Goal: Task Accomplishment & Management: Complete application form

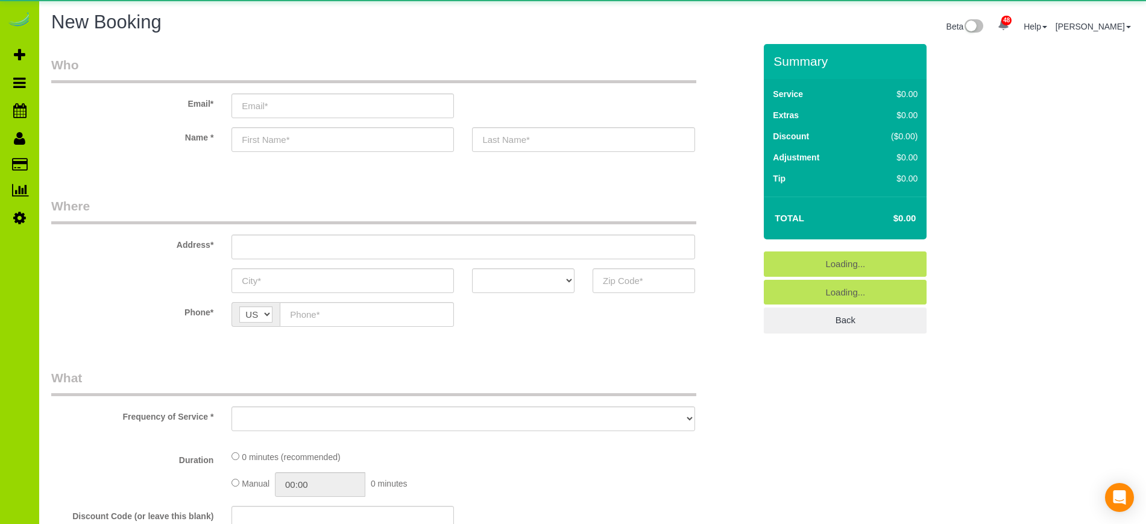
select select "object:1283"
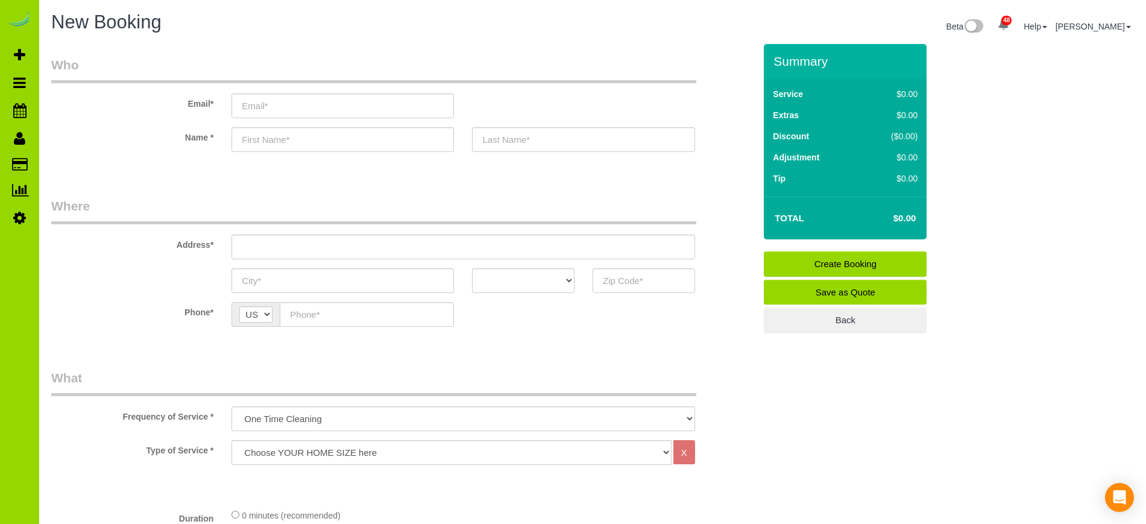
click at [166, 145] on div "Name *" at bounding box center [403, 139] width 722 height 25
click at [298, 135] on input "text" at bounding box center [343, 139] width 223 height 25
type input "Ross"
click at [502, 140] on input "text" at bounding box center [583, 139] width 223 height 25
type input "Turanov"
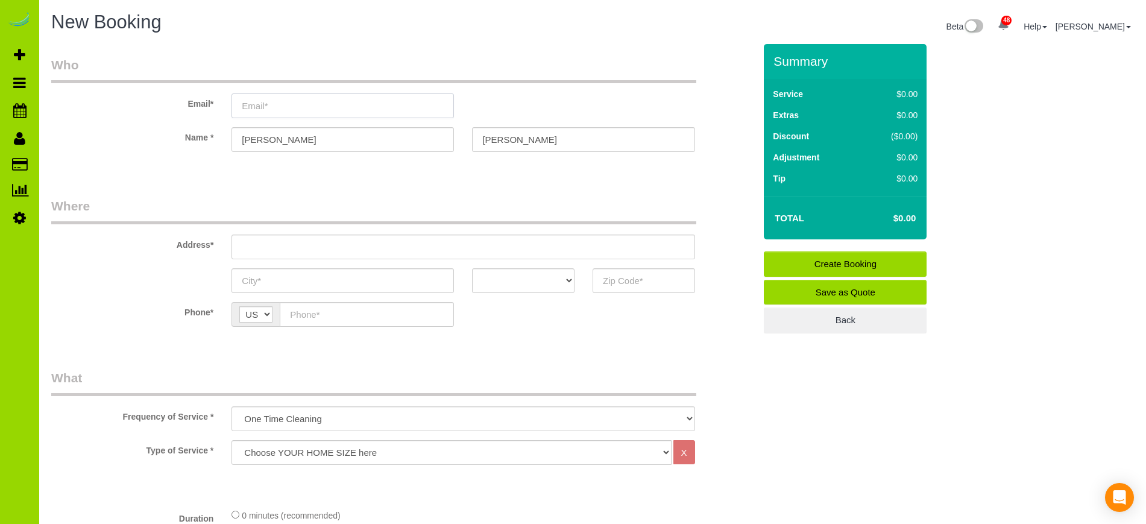
click at [309, 105] on input "email" at bounding box center [343, 105] width 223 height 25
type input "rrrrr22@sb77772222.com"
click at [267, 257] on input "text" at bounding box center [463, 247] width 463 height 25
type input "1750 Wewatta St #1618"
click at [261, 275] on input "text" at bounding box center [343, 280] width 223 height 25
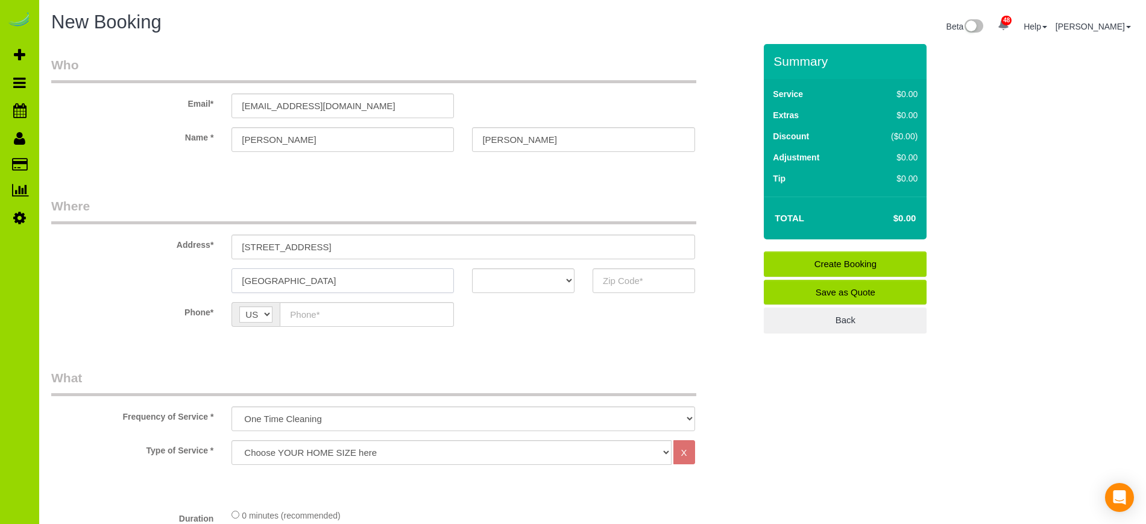
type input "[GEOGRAPHIC_DATA]"
click at [566, 282] on select "AK AL AR AZ CA CO CT DC DE FL GA HI IA ID IL IN KS KY LA MA MD ME MI MN MO MS M…" at bounding box center [523, 280] width 103 height 25
click at [472, 268] on select "AK AL AR AZ CA CO CT DC DE FL GA HI IA ID IL IN KS KY LA MA MD ME MI MN MO MS M…" at bounding box center [523, 280] width 103 height 25
click at [567, 285] on select "AK AL AR AZ CA CO CT DC DE FL GA HI IA ID IL IN KS KY LA MA MD ME MI MN MO MS M…" at bounding box center [523, 280] width 103 height 25
select select "CO"
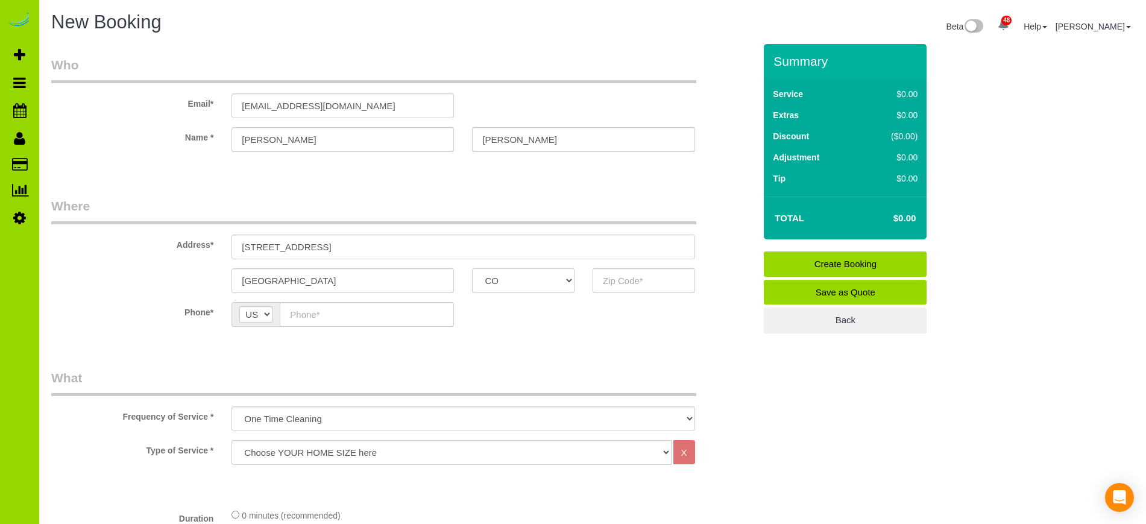
click at [472, 268] on select "AK AL AR AZ CA CO CT DC DE FL GA HI IA ID IL IN KS KY LA MA MD ME MI MN MO MS M…" at bounding box center [523, 280] width 103 height 25
click at [640, 286] on input "text" at bounding box center [644, 280] width 103 height 25
type input "80202"
click at [337, 317] on input "text" at bounding box center [367, 314] width 174 height 25
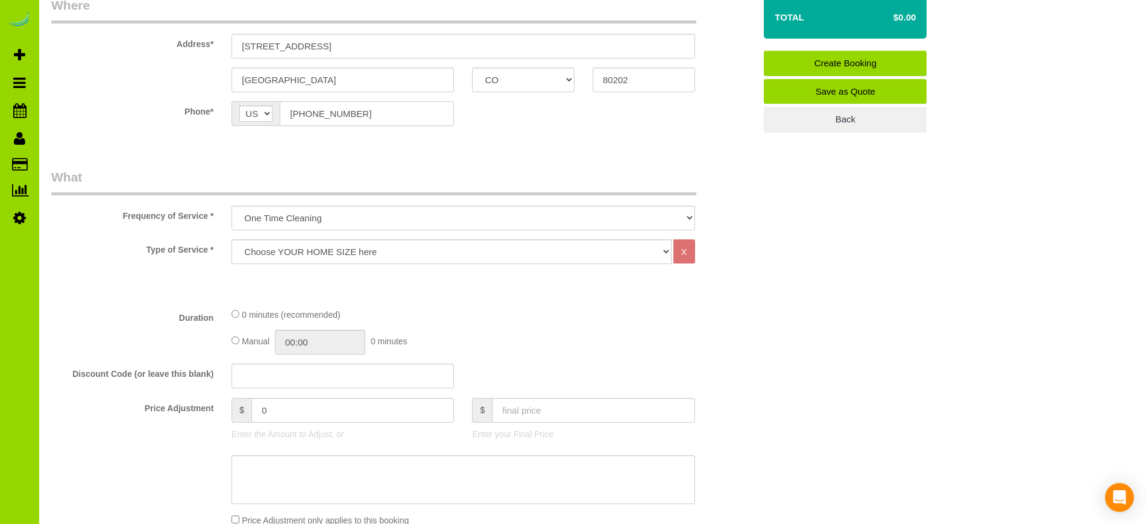
scroll to position [221, 0]
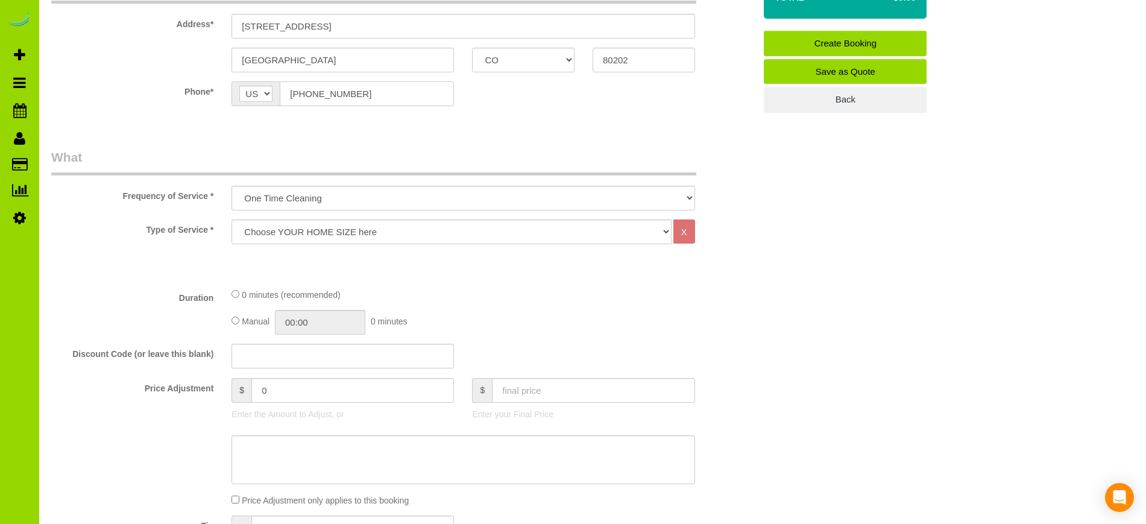
type input "(248) 971-3145"
click at [350, 229] on select "Choose YOUR HOME SIZE here Hourly Cleaning 1 - 999 square feet 1,000 - 1,299 sq…" at bounding box center [452, 231] width 440 height 25
select select "34"
click at [232, 219] on select "Choose YOUR HOME SIZE here Hourly Cleaning 1 - 999 square feet 1,000 - 1,299 sq…" at bounding box center [452, 231] width 440 height 25
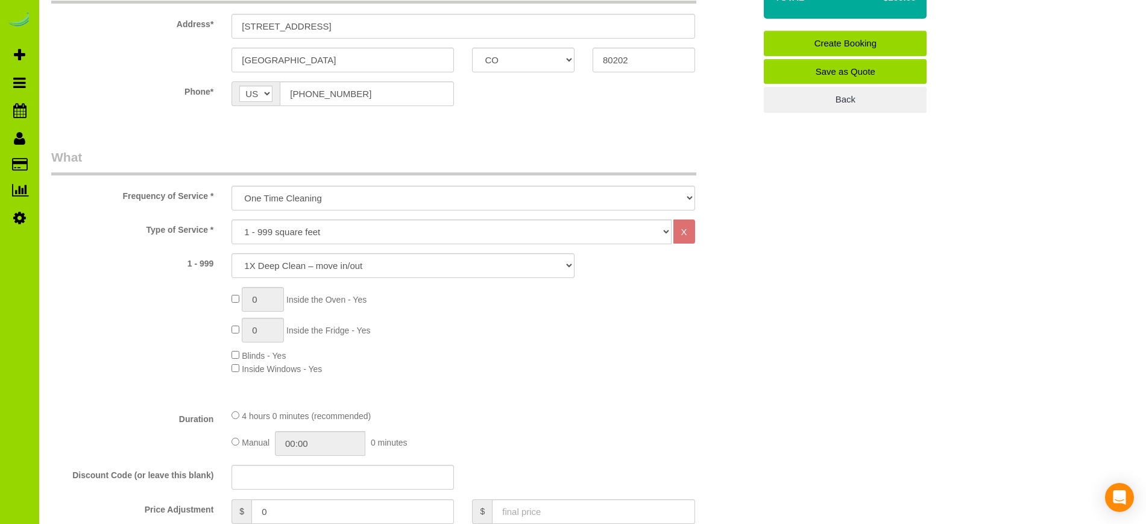
click at [235, 302] on span "0 Inside the Oven - Yes" at bounding box center [299, 300] width 135 height 10
type input "1"
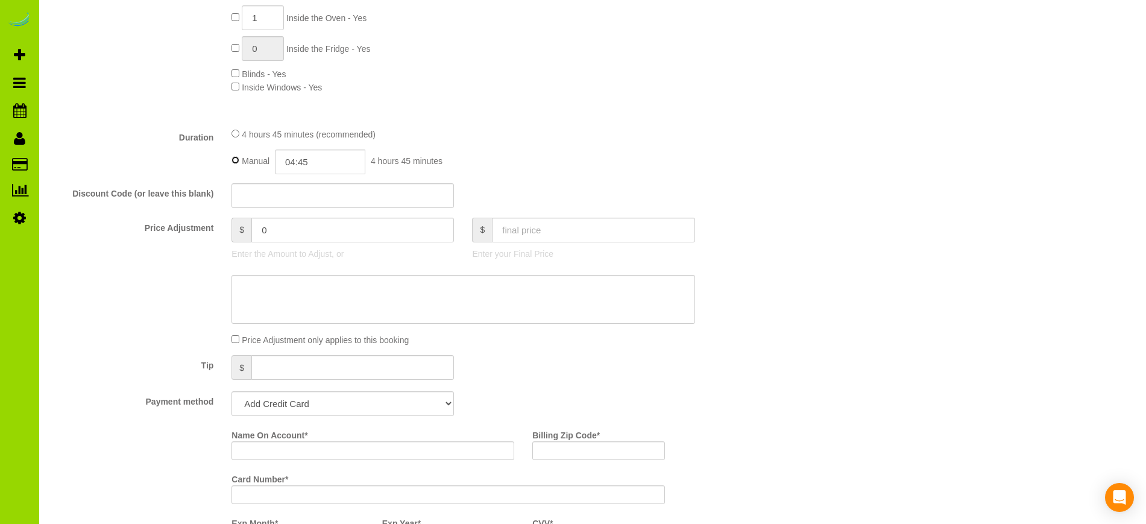
scroll to position [507, 0]
click at [308, 156] on input "04:45" at bounding box center [320, 157] width 90 height 25
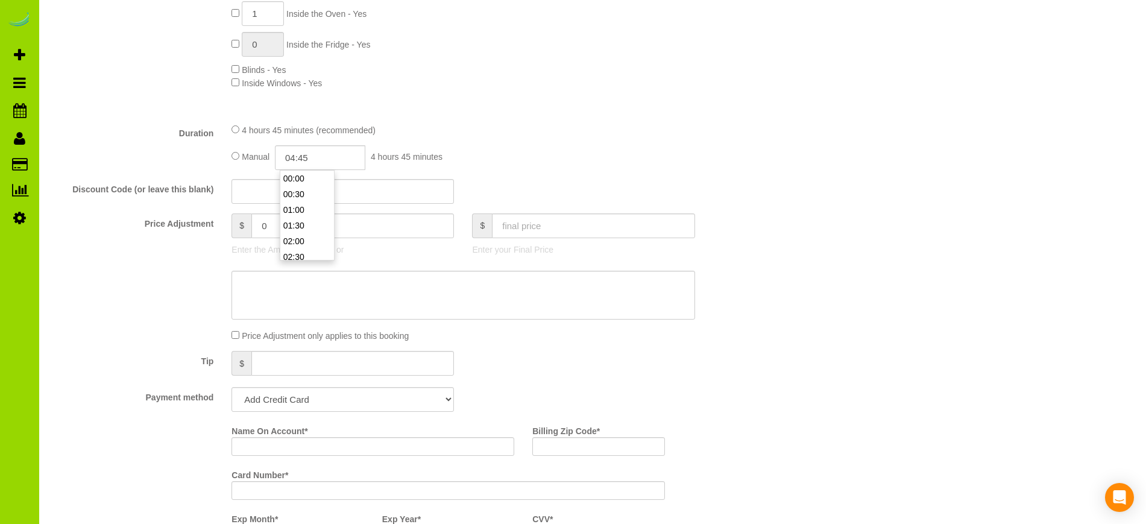
scroll to position [78, 0]
type input "05:00"
click at [303, 256] on li "05:00" at bounding box center [307, 258] width 54 height 16
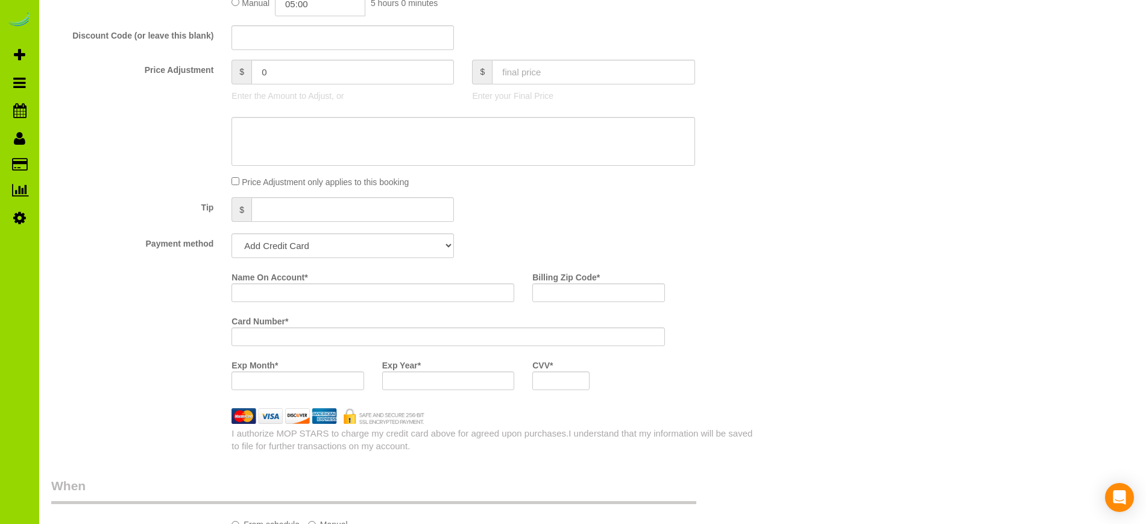
scroll to position [662, 0]
click at [444, 244] on select "Add Credit Card Cash Check Paypal" at bounding box center [343, 244] width 223 height 25
select select "string:cash"
click at [232, 232] on select "Add Credit Card Cash Check Paypal" at bounding box center [343, 244] width 223 height 25
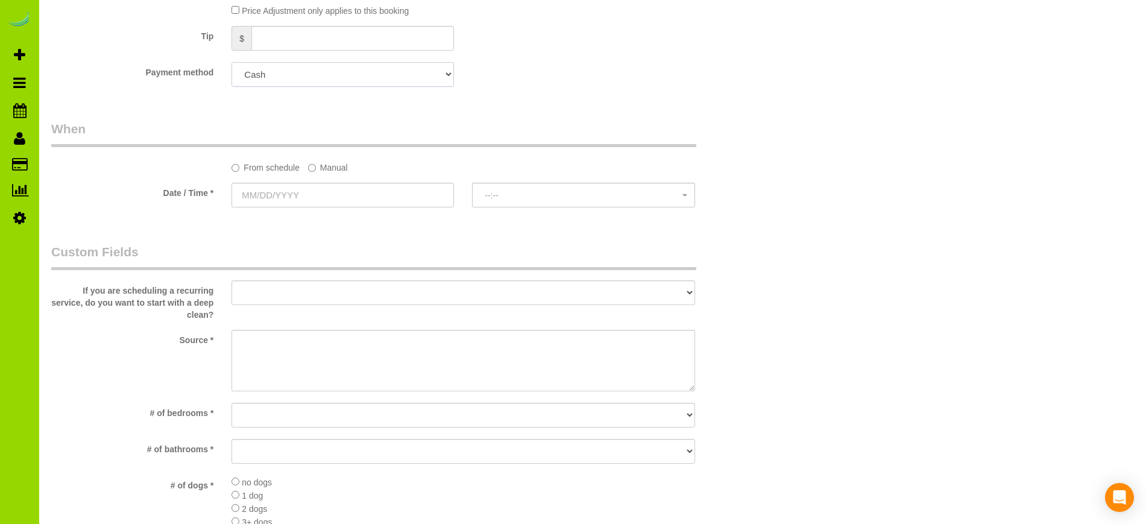
scroll to position [838, 0]
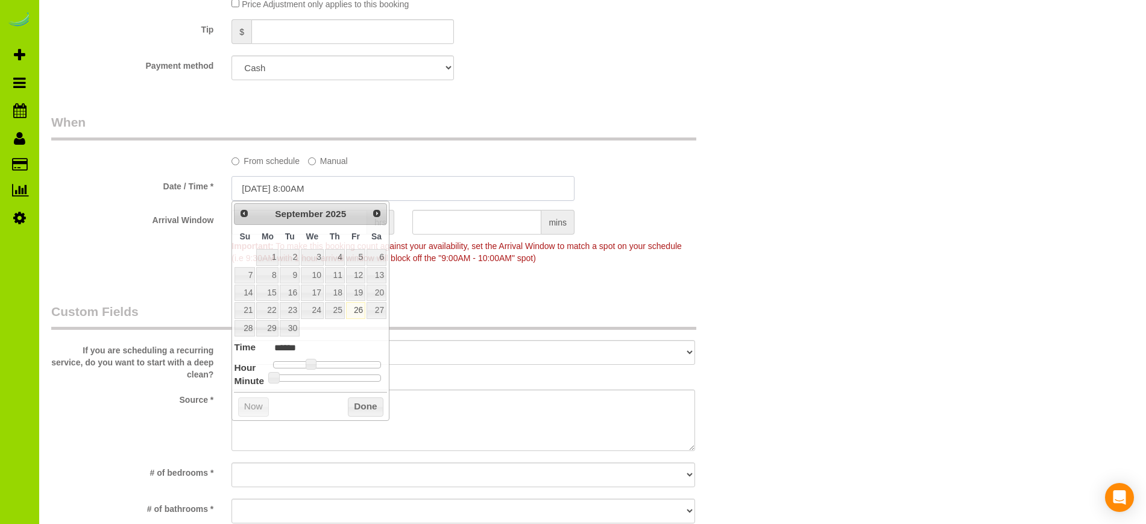
click at [271, 185] on input "09/26/2025 8:00AM" at bounding box center [403, 188] width 343 height 25
click at [378, 216] on span "Next" at bounding box center [378, 213] width 10 height 10
click at [288, 274] on link "7" at bounding box center [289, 275] width 19 height 16
type input "10/07/2025 9:00AM"
type input "******"
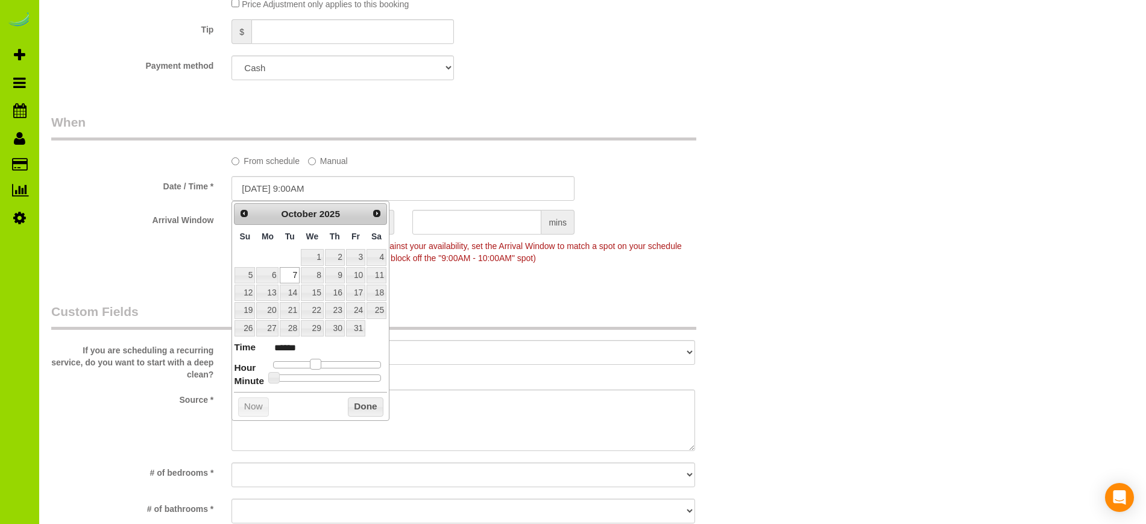
drag, startPoint x: 309, startPoint y: 362, endPoint x: 315, endPoint y: 363, distance: 6.1
click at [315, 363] on span at bounding box center [315, 364] width 11 height 11
click at [355, 404] on button "Done" at bounding box center [366, 406] width 36 height 19
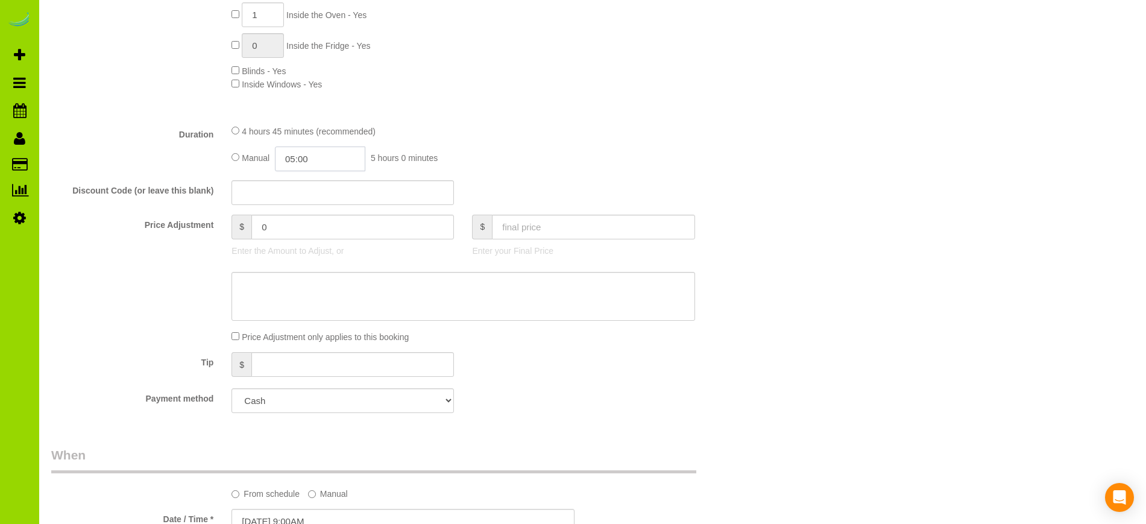
scroll to position [141, 0]
click at [305, 162] on input "05:00" at bounding box center [320, 159] width 90 height 25
click at [303, 192] on li "05:00" at bounding box center [307, 196] width 54 height 16
click at [319, 153] on input "05:00" at bounding box center [320, 159] width 90 height 25
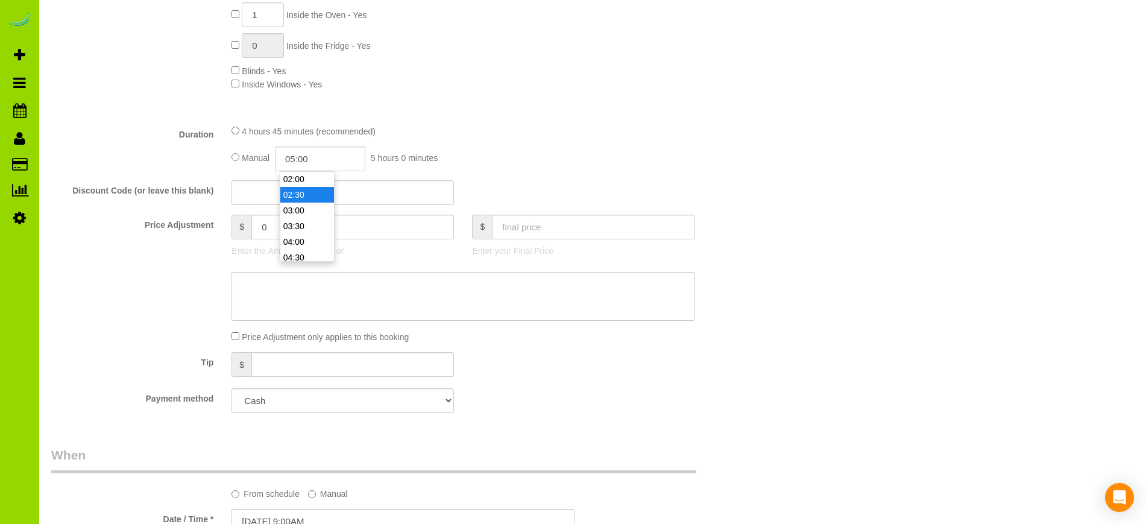
type input "02:30"
click at [299, 194] on li "02:30" at bounding box center [307, 195] width 54 height 16
click at [757, 239] on div "Price Adjustment $ 0 Enter the Amount to Adjust, or $ Enter your Final Price" at bounding box center [403, 239] width 722 height 48
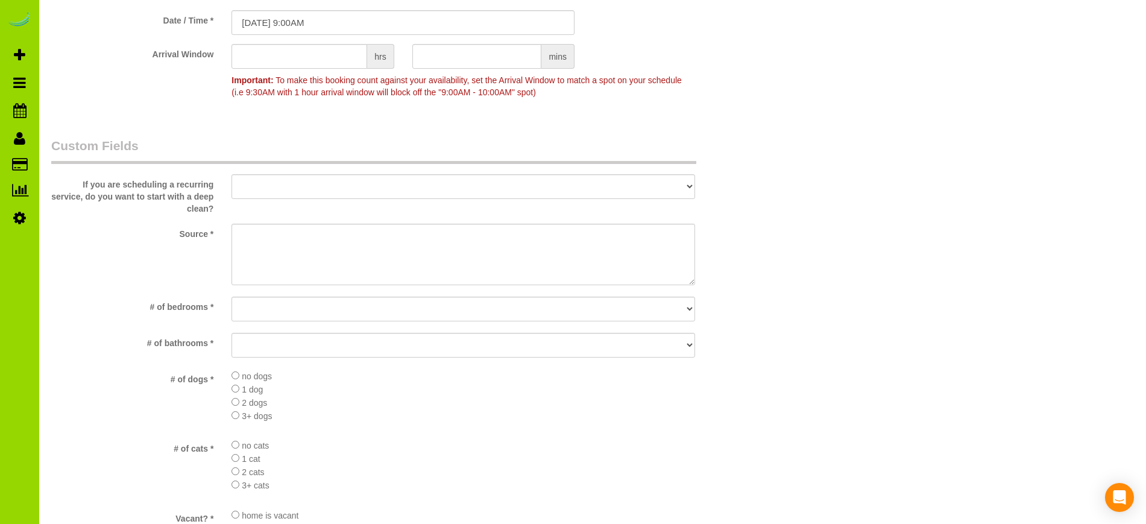
scroll to position [1008, 0]
click at [323, 235] on textarea at bounding box center [463, 251] width 463 height 62
type textarea "Internet"
click at [272, 294] on select "No bedrooms 1 bedroom 2 bedrooms 3 bedrooms 4 bedrooms 5 bedrooms 6 bedrooms 7 …" at bounding box center [463, 305] width 463 height 25
select select "number:2"
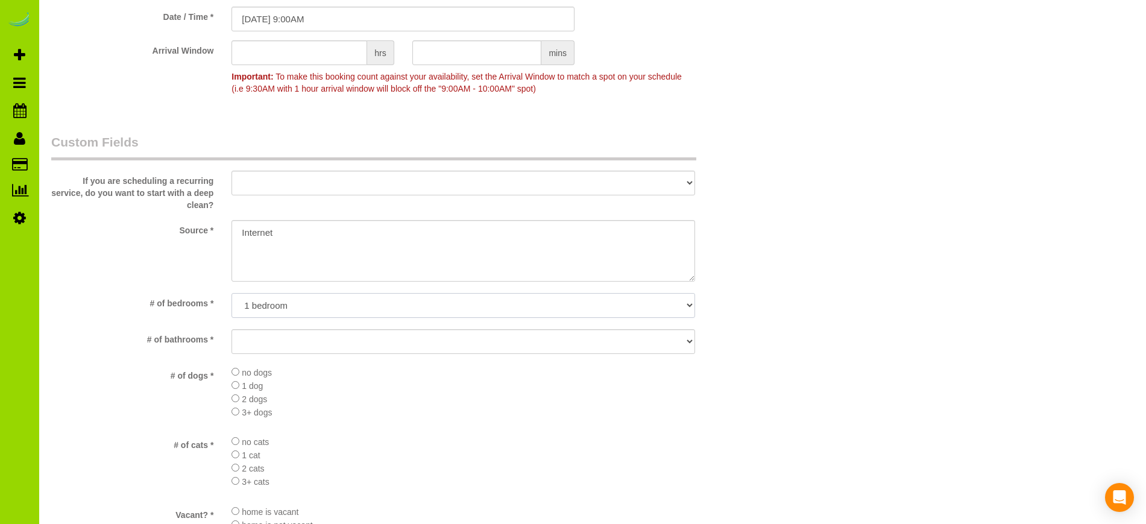
click at [232, 293] on select "No bedrooms 1 bedroom 2 bedrooms 3 bedrooms 4 bedrooms 5 bedrooms 6 bedrooms 7 …" at bounding box center [463, 305] width 463 height 25
click at [266, 344] on select "No bathrooms 1 bathrooms 1.5 bathrooms 2 bathrooms 2.5 bathrooms 3 bathrooms 3.…" at bounding box center [463, 341] width 463 height 25
select select "number:11"
click at [232, 329] on select "No bathrooms 1 bathrooms 1.5 bathrooms 2 bathrooms 2.5 bathrooms 3 bathrooms 3.…" at bounding box center [463, 341] width 463 height 25
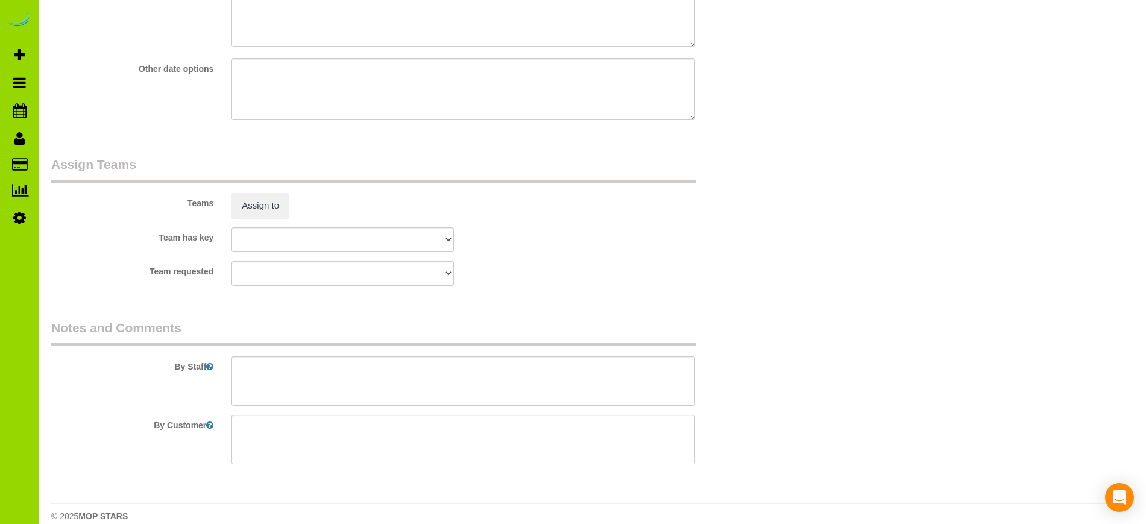
scroll to position [1640, 0]
click at [276, 375] on textarea at bounding box center [463, 380] width 463 height 49
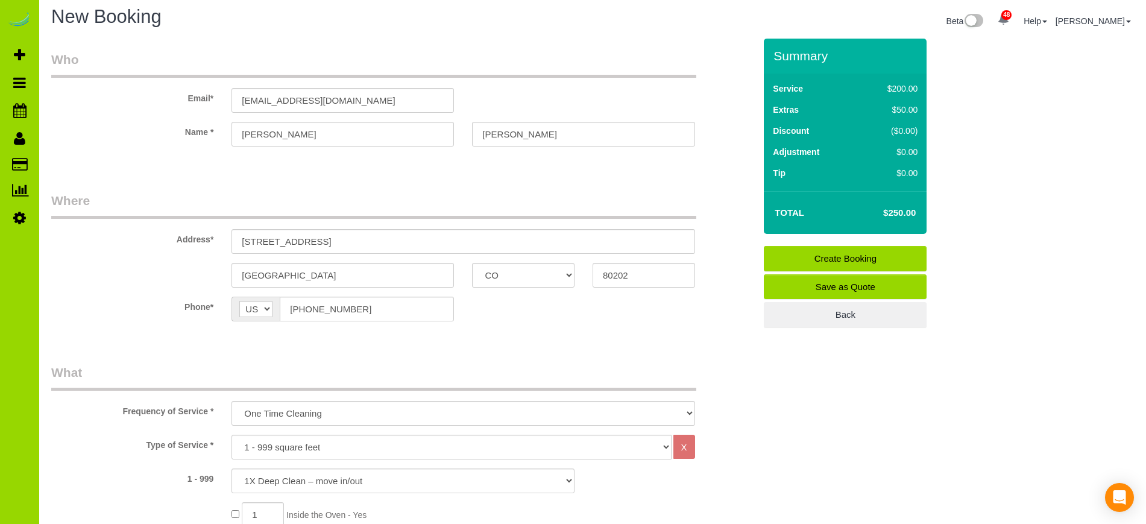
scroll to position [0, 0]
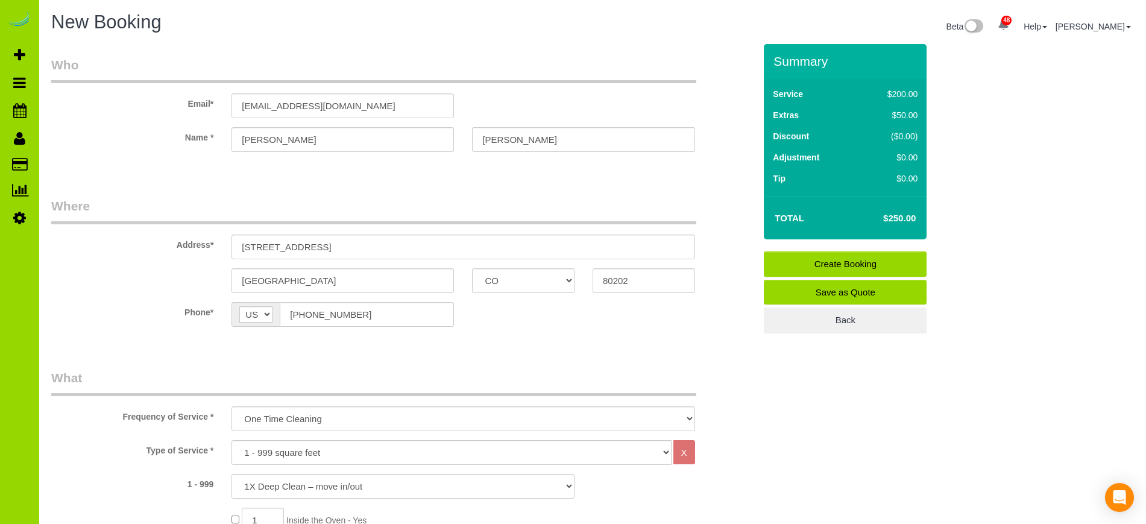
type textarea "- Est 5 hours. - Carper cleaners in the afternoon so need to be out by noon. Th…"
click at [842, 260] on link "Create Booking" at bounding box center [845, 263] width 163 height 25
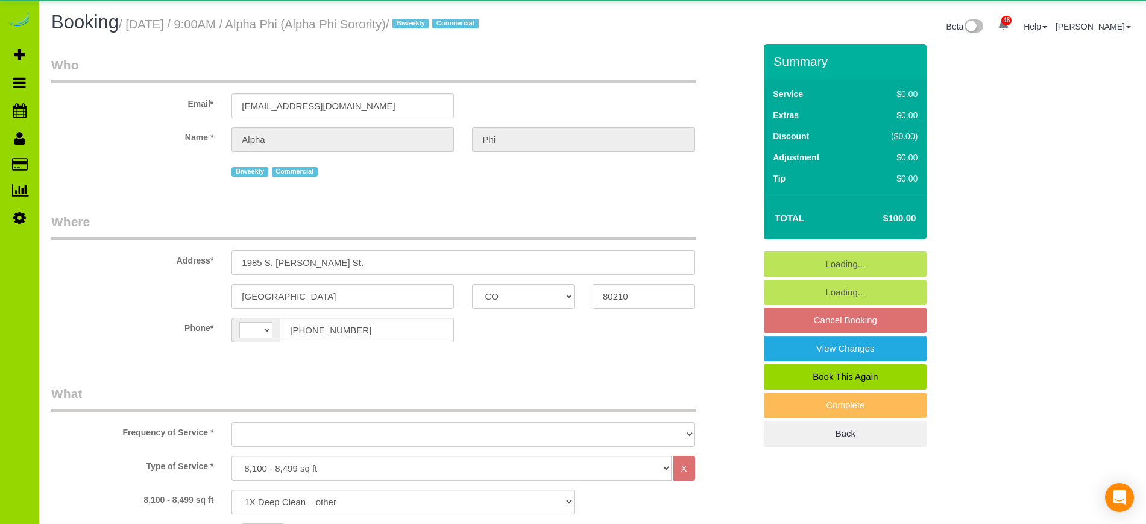
select select "CO"
select select "3"
select select "string:fspay"
select select "string:US"
select select "object:1228"
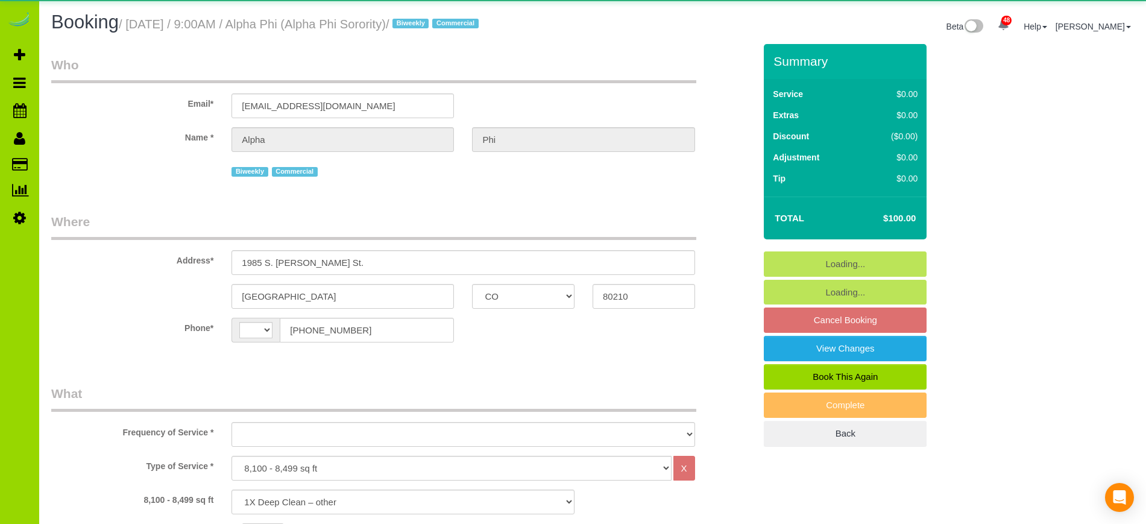
select select "3"
select select "spot1"
select select "number:1"
select select "number:21"
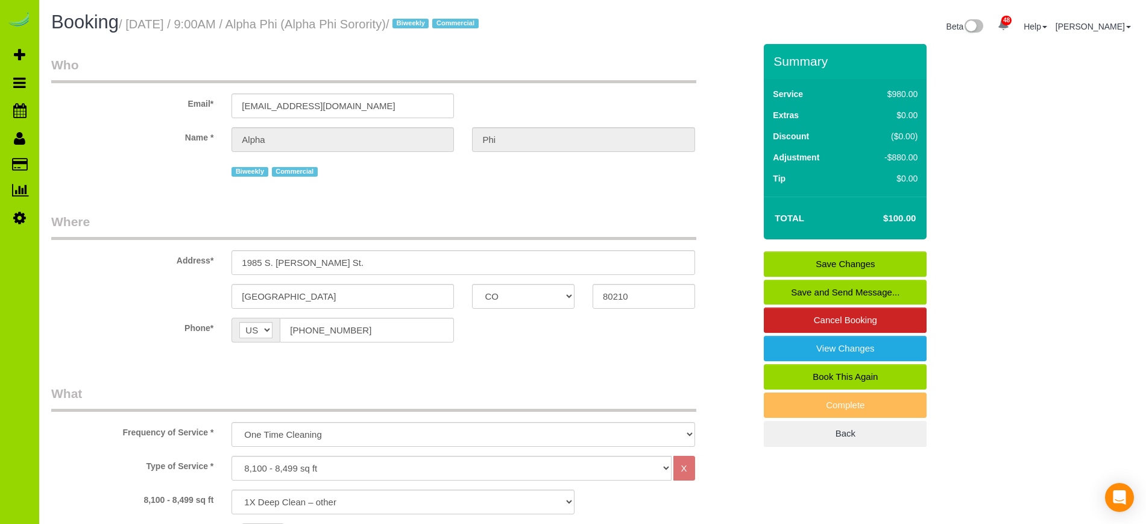
click at [844, 373] on link "Book This Again" at bounding box center [845, 376] width 163 height 25
select select "CO"
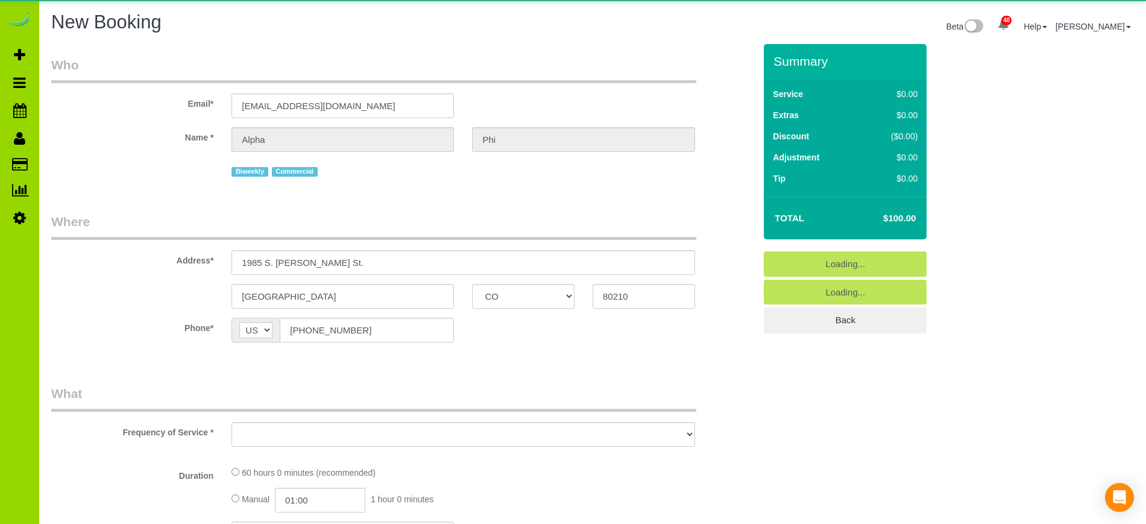
select select "object:1920"
select select "number:1"
select select "number:21"
select select "object:1988"
select select "3"
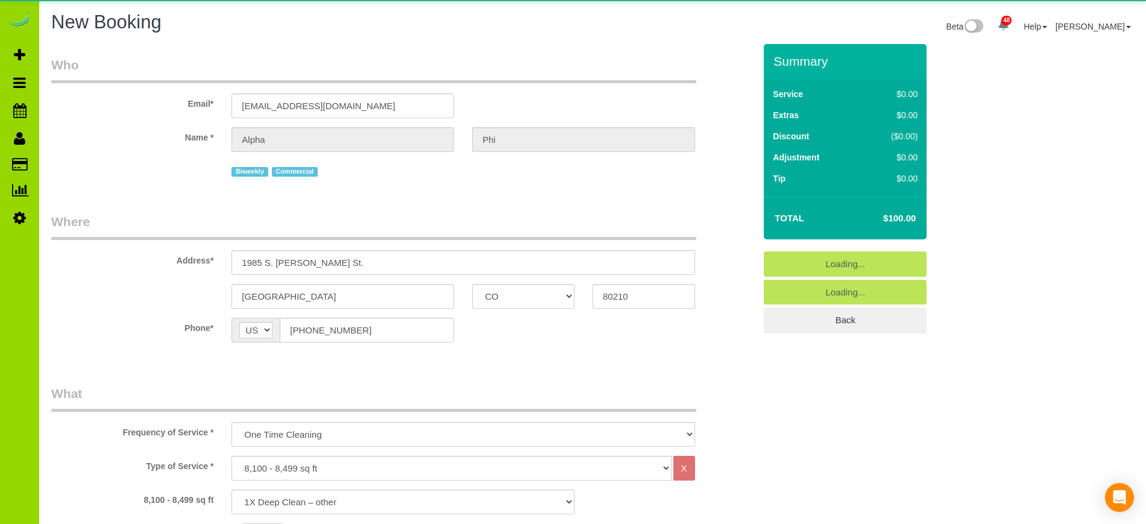
select select "3"
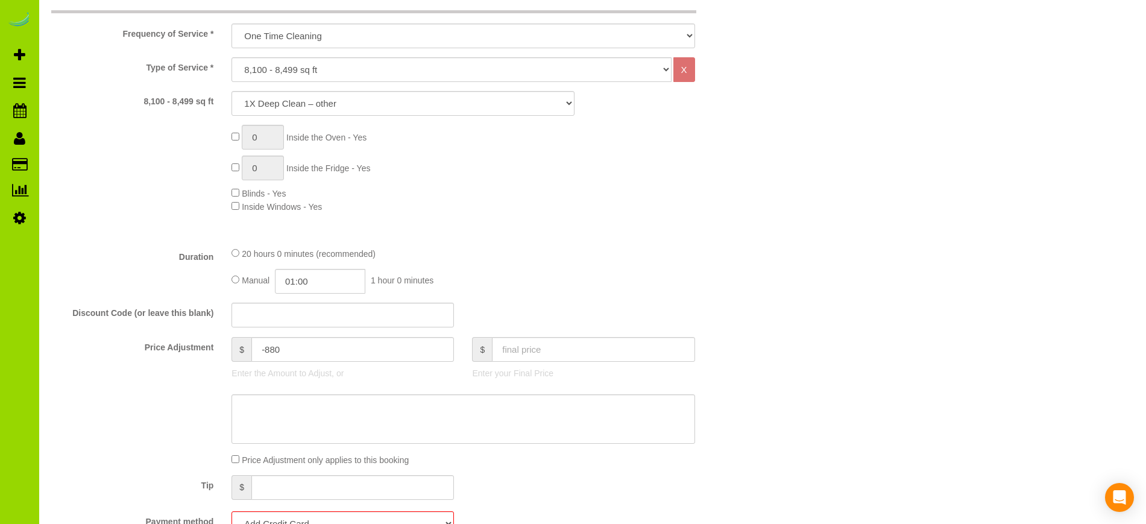
scroll to position [423, 0]
click at [520, 353] on input "text" at bounding box center [593, 347] width 203 height 25
type input "150.00"
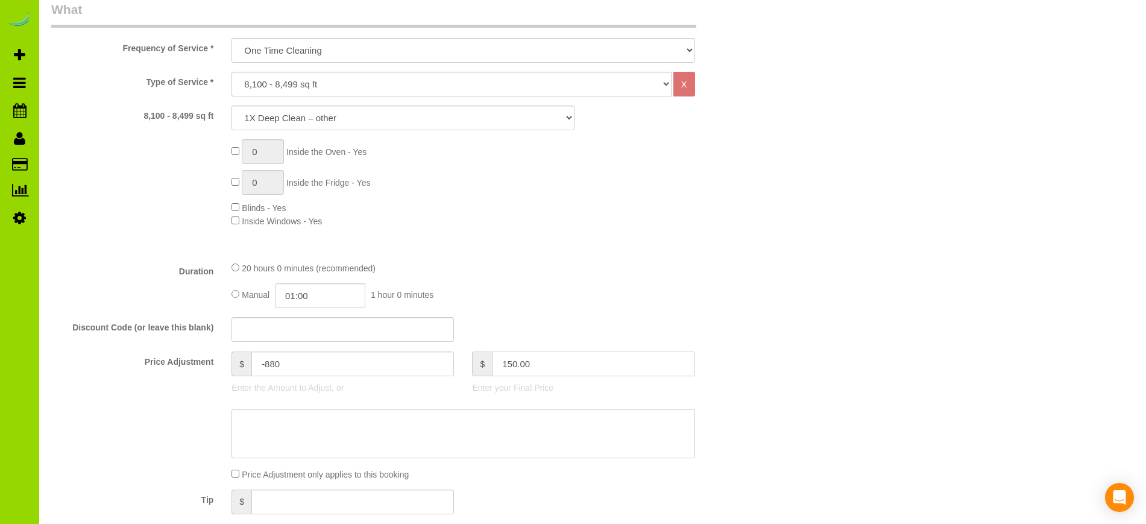
scroll to position [399, 0]
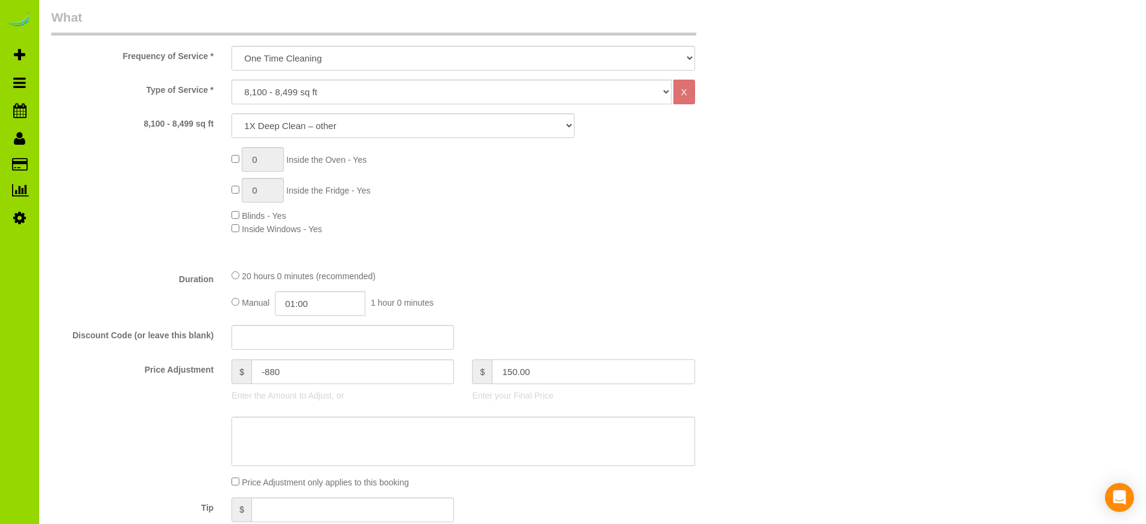
type input "-830"
click at [315, 302] on input "01:00" at bounding box center [320, 303] width 90 height 25
type input "01:30"
click at [303, 353] on li "01:30" at bounding box center [307, 356] width 54 height 16
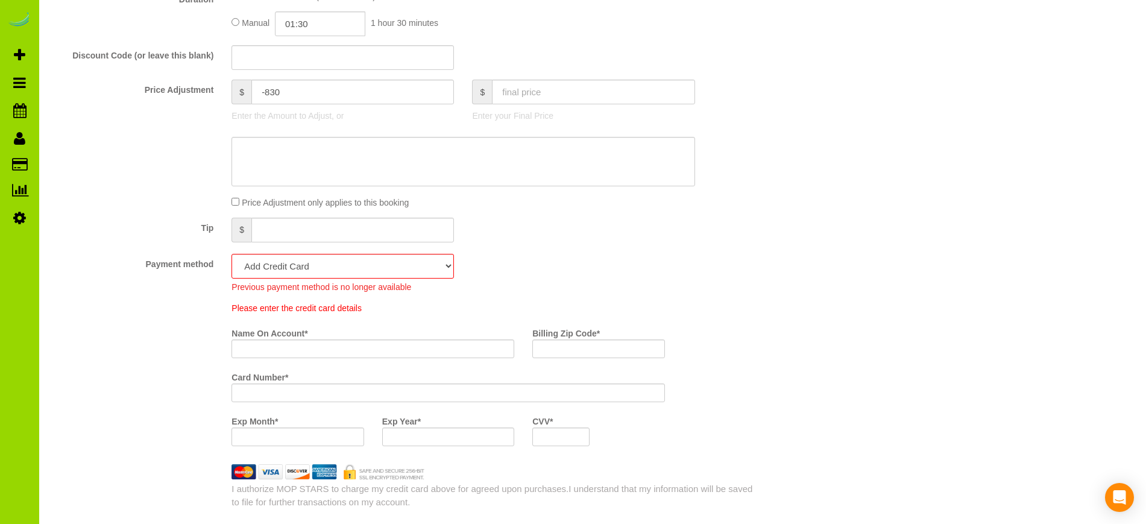
scroll to position [680, 0]
click at [450, 267] on select "Mastercard - 7408 - 01/2027 (Default) Add Credit Card ─────────────── Cash Chec…" at bounding box center [343, 265] width 223 height 25
select select "string:fspay-35e32e0a-9ff9-4349-a3f9-ae8dd9c74e01"
click at [232, 253] on select "Mastercard - 7408 - 01/2027 (Default) Add Credit Card ─────────────── Cash Chec…" at bounding box center [343, 265] width 223 height 25
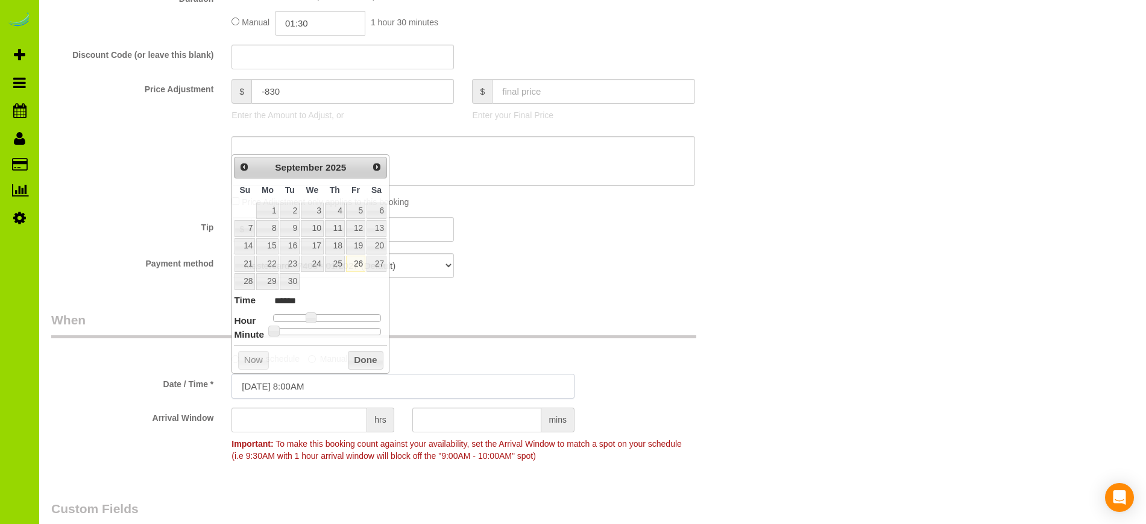
click at [311, 384] on input "09/26/2025 8:00AM" at bounding box center [403, 386] width 343 height 25
type input "09/26/2025 9:00AM"
type input "******"
type input "09/26/2025 10:00AM"
type input "*******"
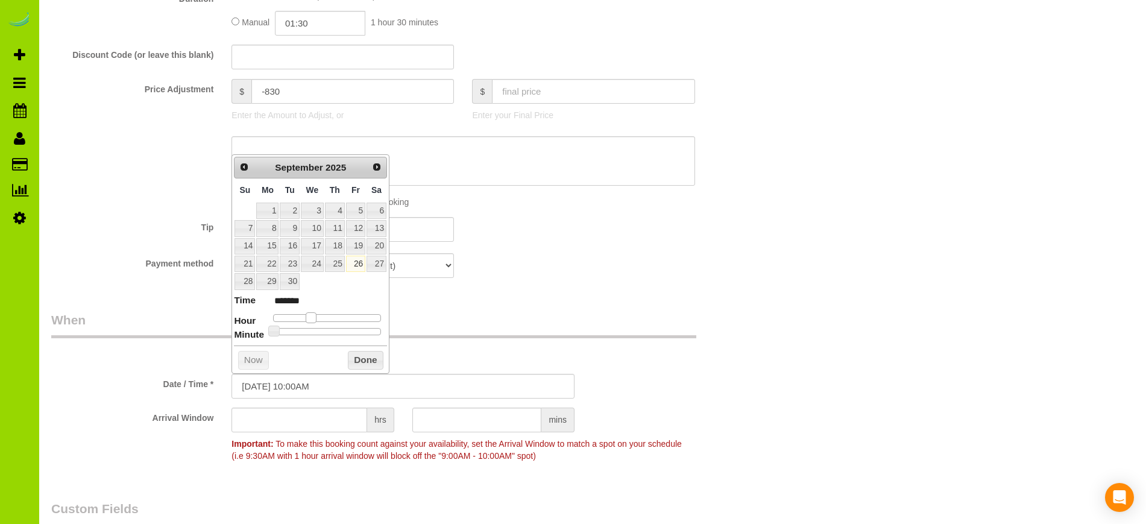
type input "09/26/2025 11:00AM"
type input "*******"
type input "09/26/2025 12:00PM"
type input "*******"
type input "09/26/2025 1:00PM"
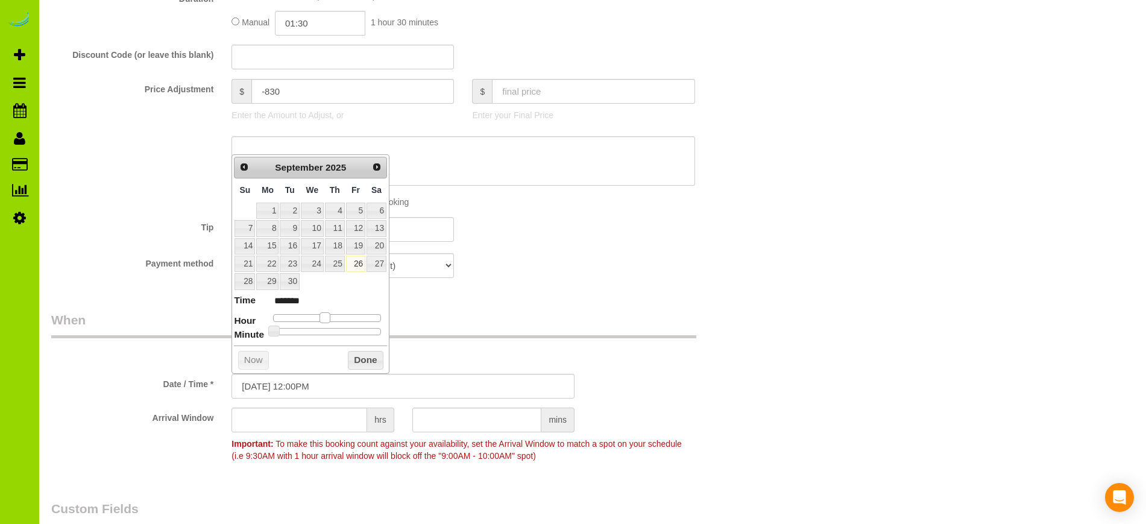
type input "******"
type input "09/26/2025 2:00PM"
type input "******"
type input "09/26/2025 3:00PM"
type input "******"
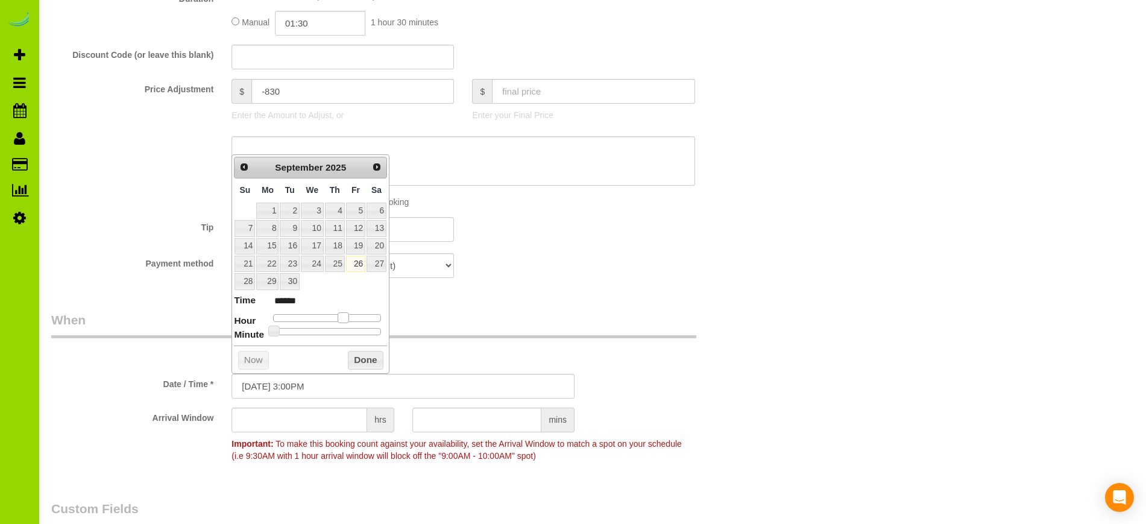
type input "09/26/2025 2:00PM"
type input "******"
drag, startPoint x: 312, startPoint y: 317, endPoint x: 340, endPoint y: 320, distance: 27.9
click at [340, 320] on span at bounding box center [338, 317] width 11 height 11
click at [361, 360] on button "Done" at bounding box center [366, 360] width 36 height 19
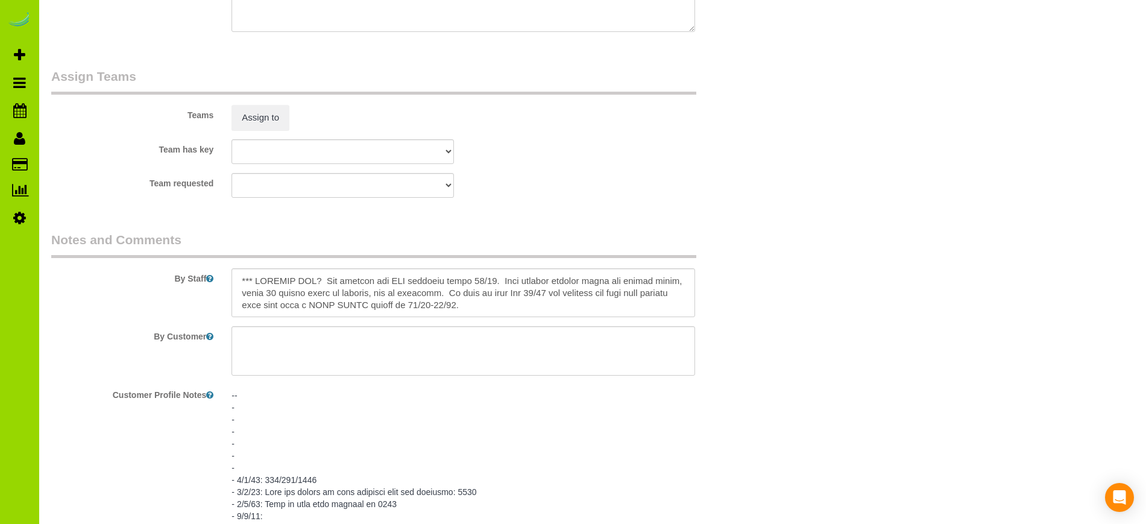
scroll to position [1767, 0]
drag, startPoint x: 521, startPoint y: 304, endPoint x: 342, endPoint y: 275, distance: 181.4
click at [342, 275] on textarea at bounding box center [463, 292] width 463 height 49
click at [387, 300] on textarea at bounding box center [463, 291] width 463 height 49
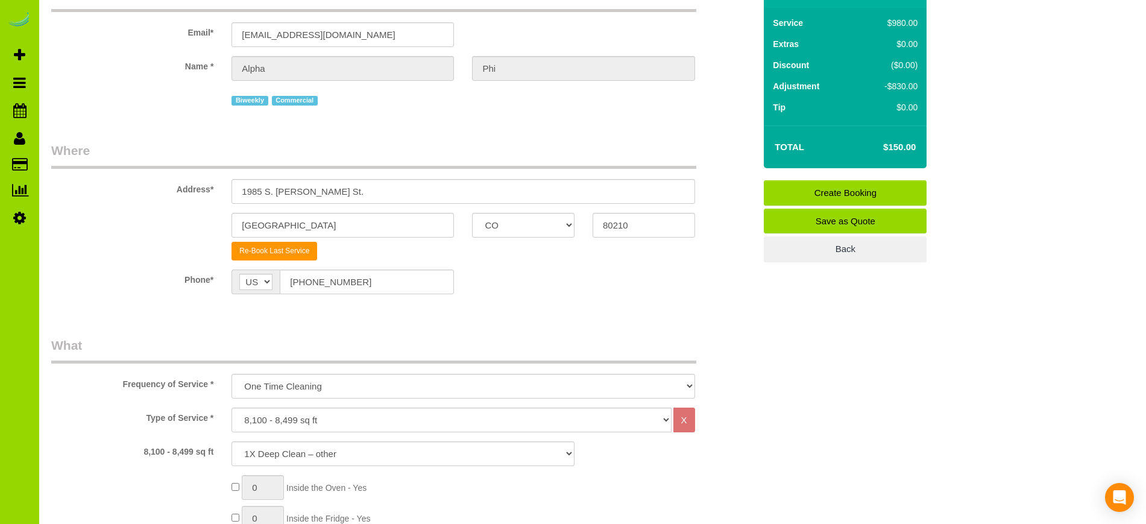
scroll to position [0, 0]
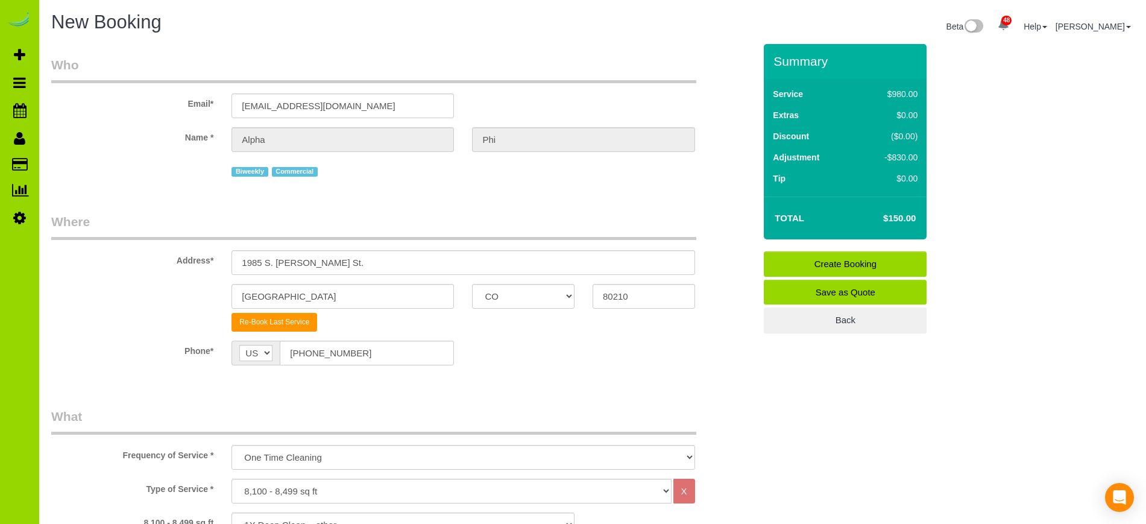
type textarea "*** LAUNDRY DAY? 9/26/25: Laundry was delivered yesterday 9/25 so we can put th…"
click at [888, 259] on link "Create Booking" at bounding box center [845, 263] width 163 height 25
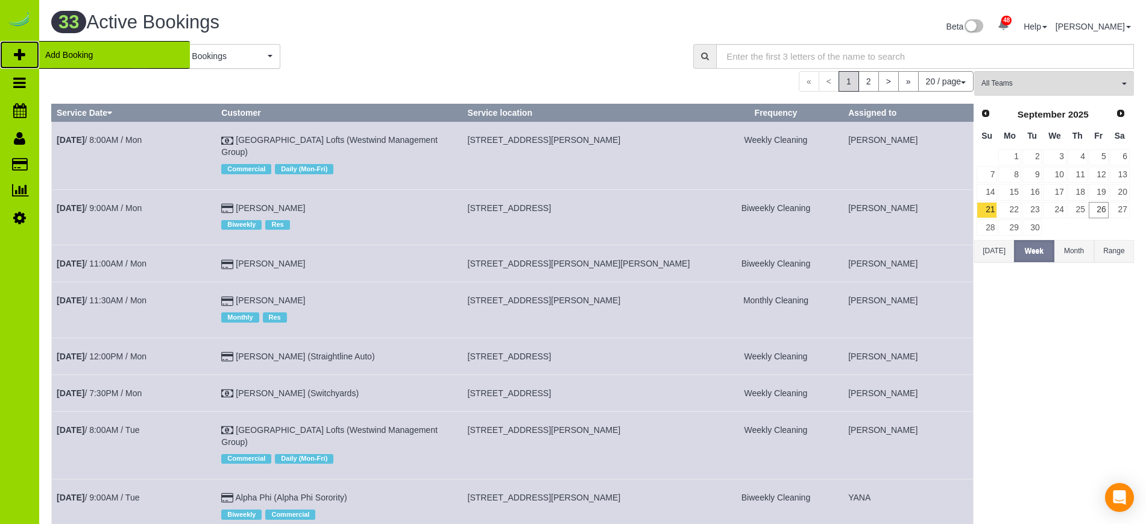
click at [59, 52] on span "Add Booking" at bounding box center [114, 55] width 151 height 28
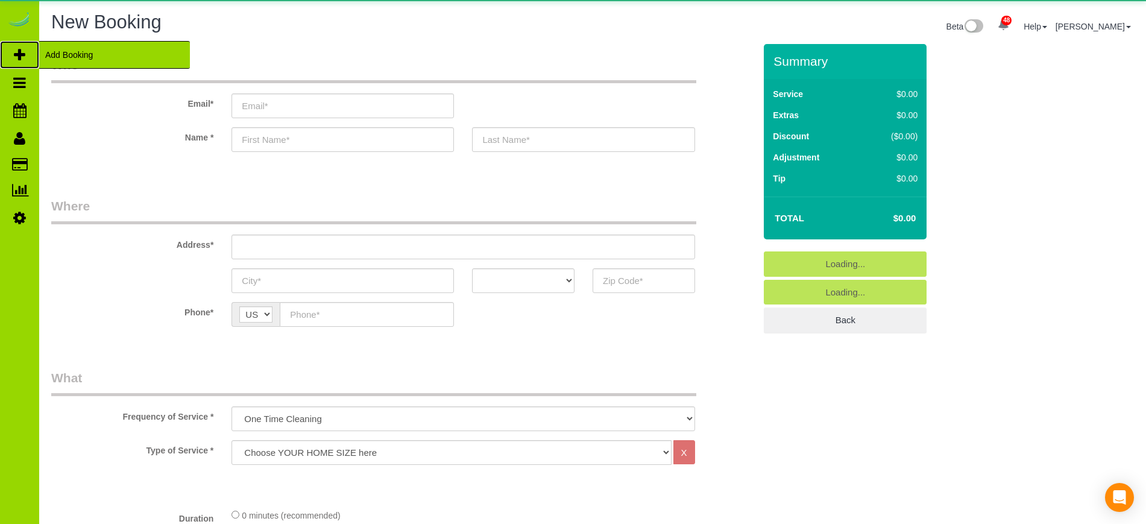
select select "object:3263"
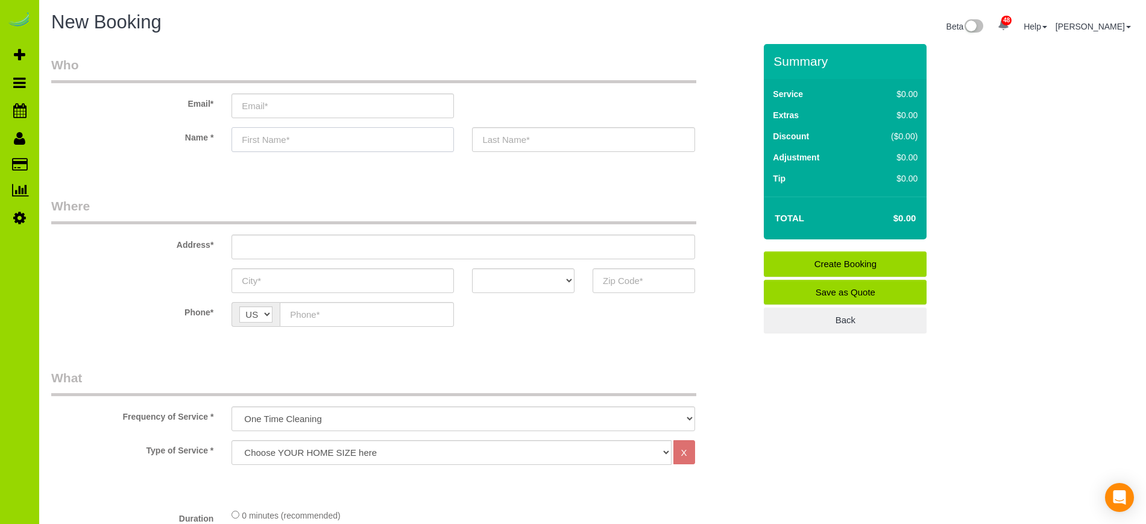
click at [256, 138] on input "text" at bounding box center [343, 139] width 223 height 25
type input "Mies"
click at [482, 139] on input "text" at bounding box center [583, 139] width 223 height 25
type input "Kivermore"
click at [359, 104] on input "email" at bounding box center [343, 105] width 223 height 25
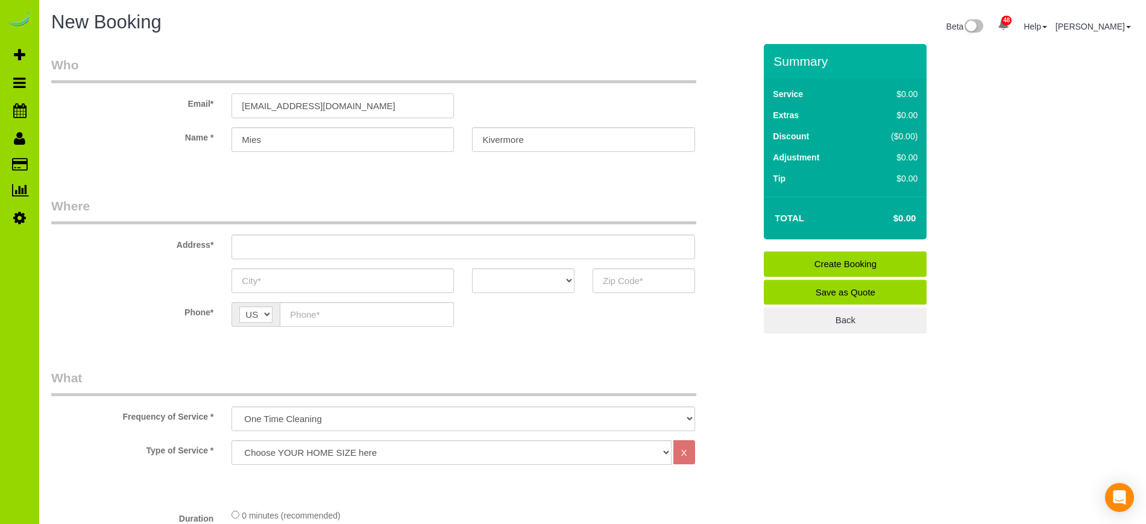
type input "miles.livermore@gmail.com"
drag, startPoint x: 362, startPoint y: 106, endPoint x: 221, endPoint y: 104, distance: 140.5
click at [221, 104] on div "Email* miles.livermore@gmail.com" at bounding box center [403, 87] width 722 height 62
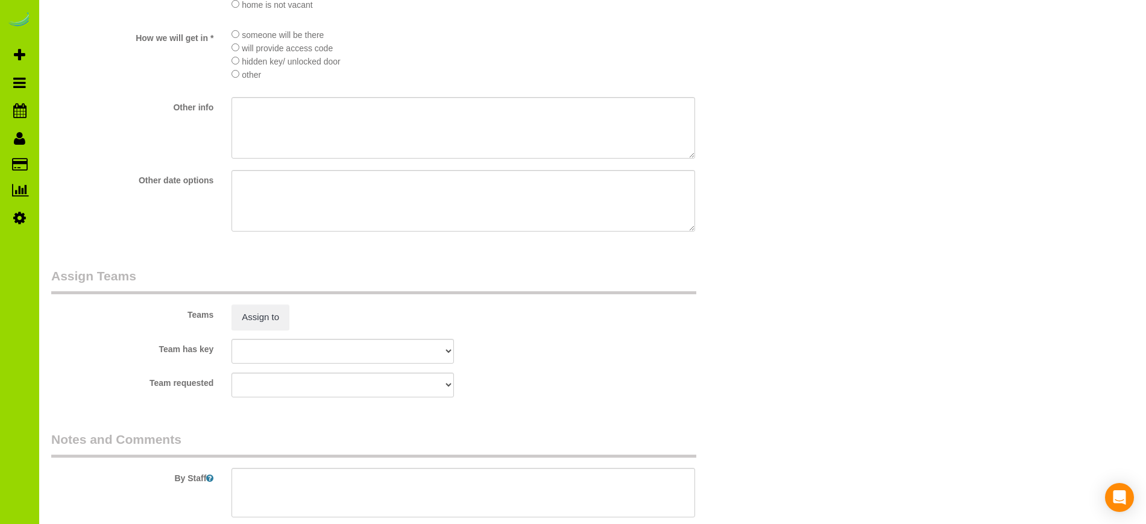
scroll to position [1652, 0]
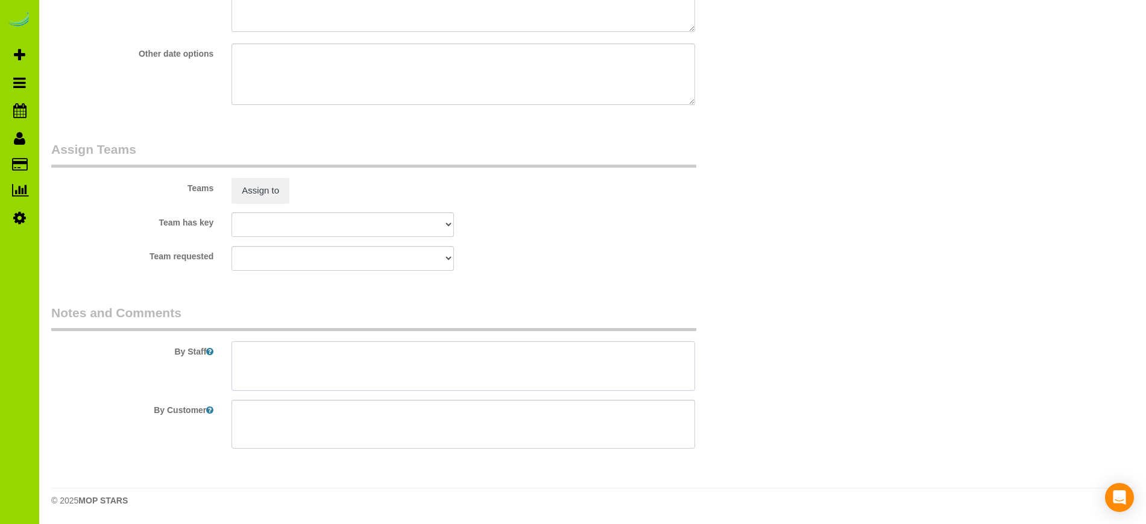
click at [254, 349] on textarea at bounding box center [463, 365] width 463 height 49
paste textarea "miles.livermore@gmail.com"
click at [236, 354] on textarea at bounding box center [463, 365] width 463 height 49
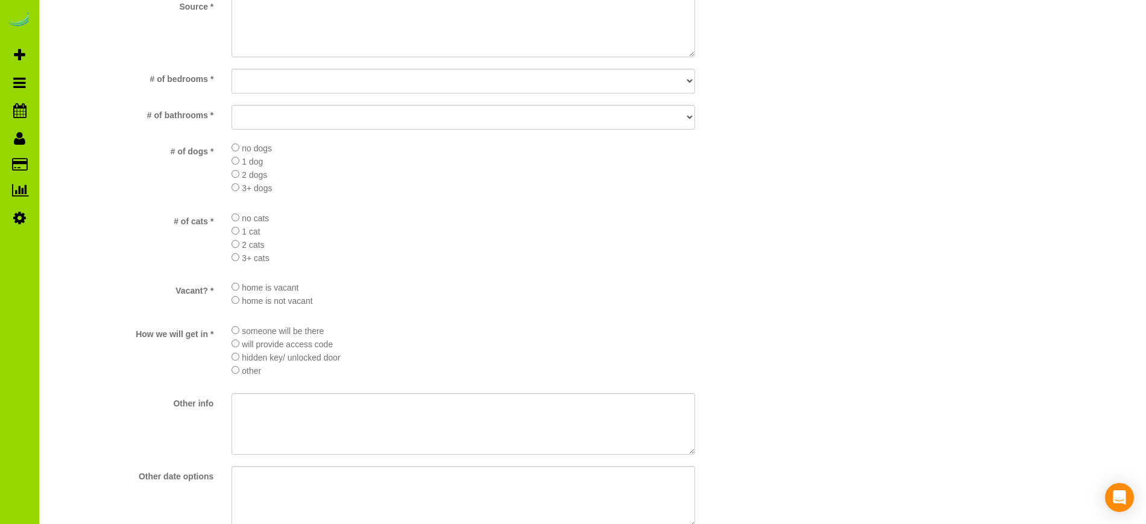
scroll to position [1229, 0]
type textarea "Est 4 hours. miles.livermore@gmail.com"
click at [297, 84] on select "No bedrooms 1 bedroom 2 bedrooms 3 bedrooms 4 bedrooms 5 bedrooms 6 bedrooms 7 …" at bounding box center [463, 81] width 463 height 25
select select "number:2"
click at [232, 69] on select "No bedrooms 1 bedroom 2 bedrooms 3 bedrooms 4 bedrooms 5 bedrooms 6 bedrooms 7 …" at bounding box center [463, 81] width 463 height 25
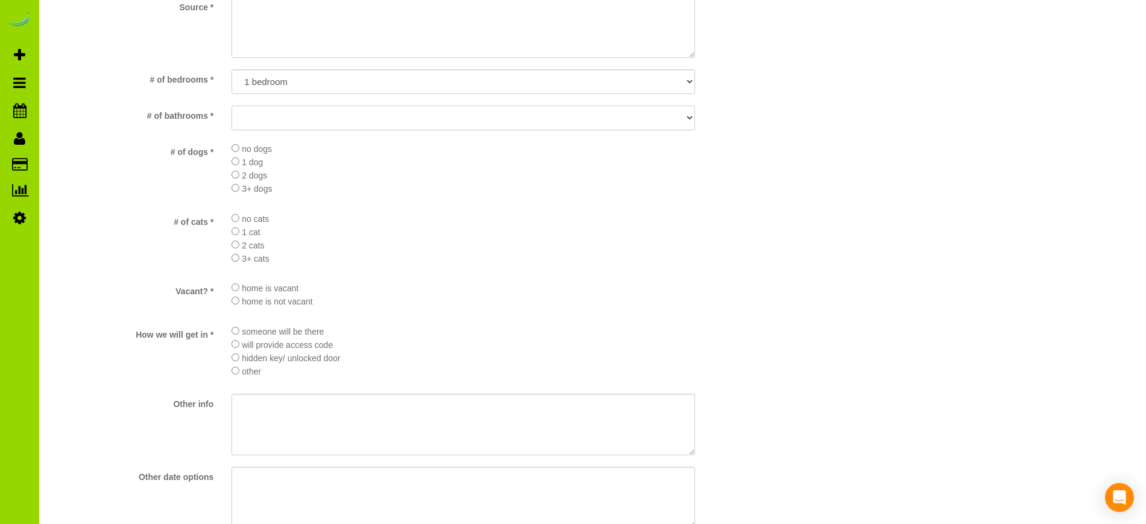
click at [264, 113] on select "No bathrooms 1 bathrooms 1.5 bathrooms 2 bathrooms 2.5 bathrooms 3 bathrooms 3.…" at bounding box center [463, 118] width 463 height 25
select select "number:11"
click at [232, 106] on select "No bathrooms 1 bathrooms 1.5 bathrooms 2 bathrooms 2.5 bathrooms 3 bathrooms 3.…" at bounding box center [463, 118] width 463 height 25
click at [239, 147] on li "no dogs" at bounding box center [463, 148] width 463 height 13
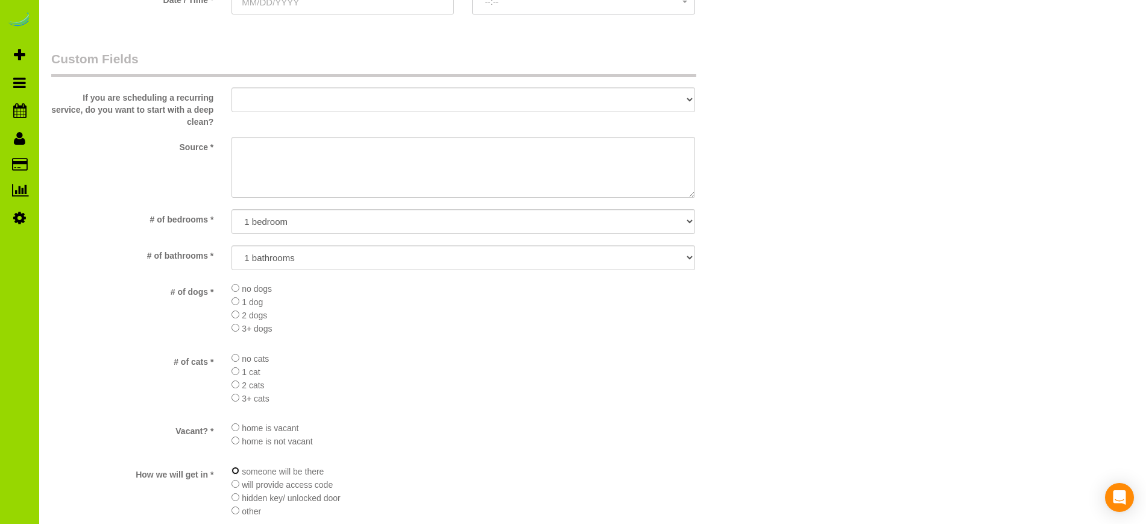
scroll to position [1050, 0]
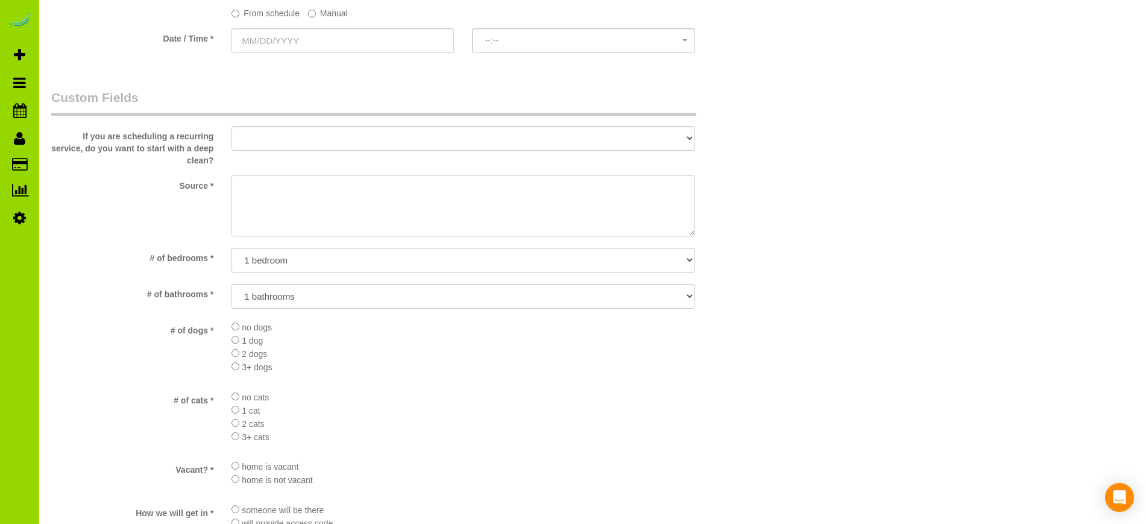
click at [246, 195] on textarea at bounding box center [463, 206] width 463 height 62
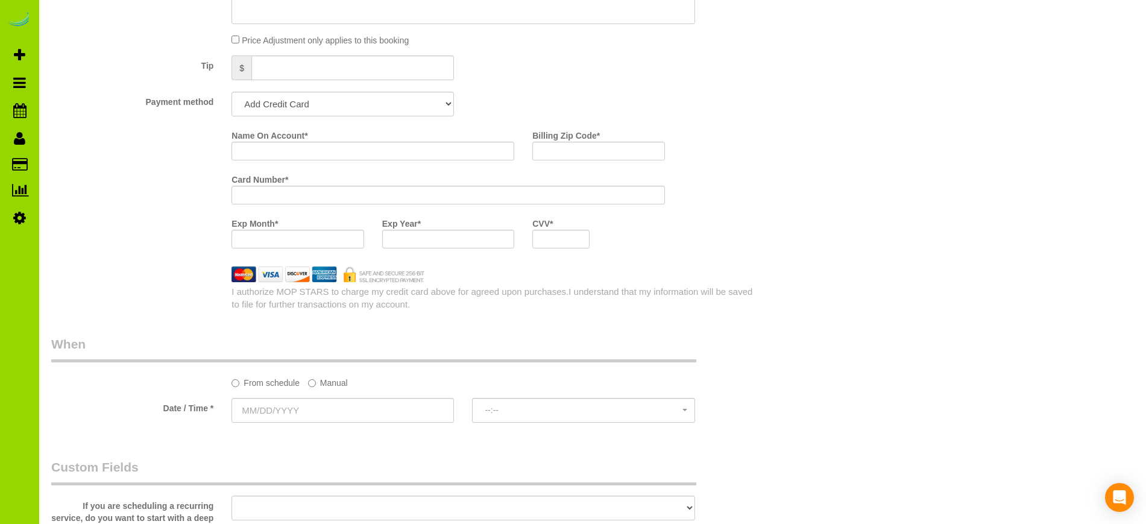
scroll to position [679, 0]
type textarea "Internet. Contact form."
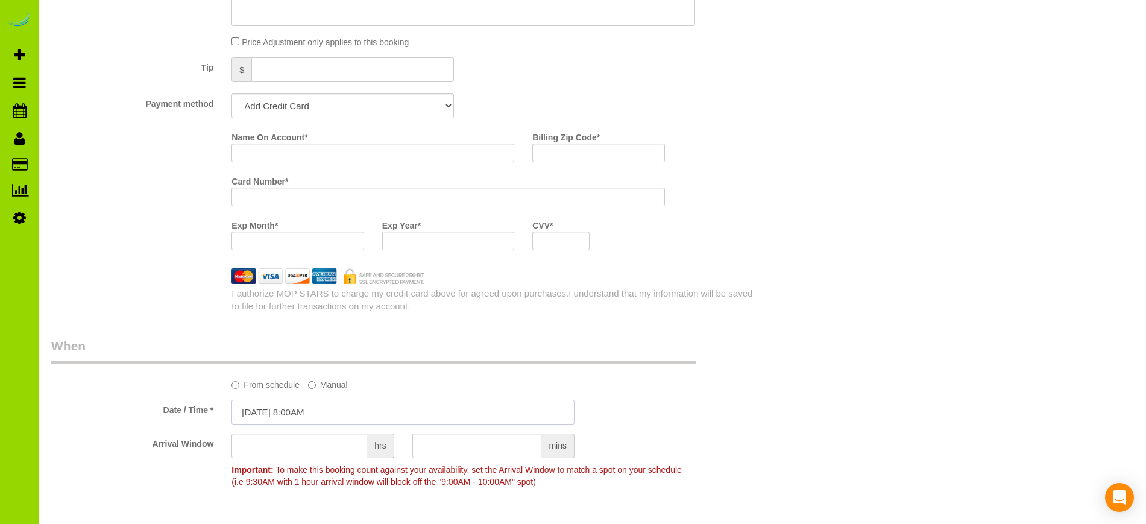
click at [284, 409] on input "09/26/2025 8:00AM" at bounding box center [403, 412] width 343 height 25
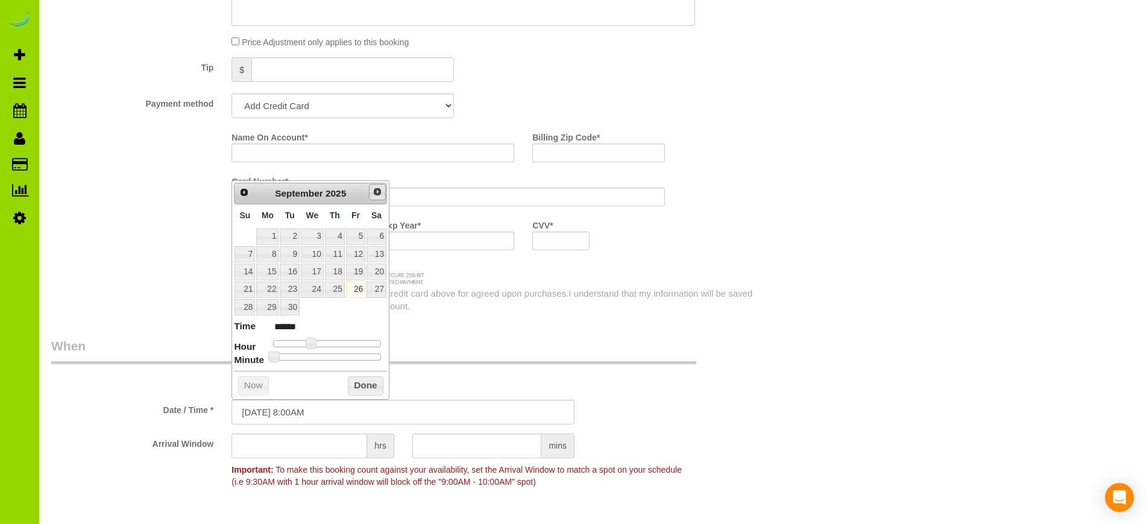
click at [377, 194] on span "Next" at bounding box center [378, 192] width 10 height 10
click at [293, 250] on link "7" at bounding box center [289, 254] width 19 height 16
type input "10/07/2025 7:00AM"
type input "******"
click at [305, 343] on span at bounding box center [306, 343] width 11 height 11
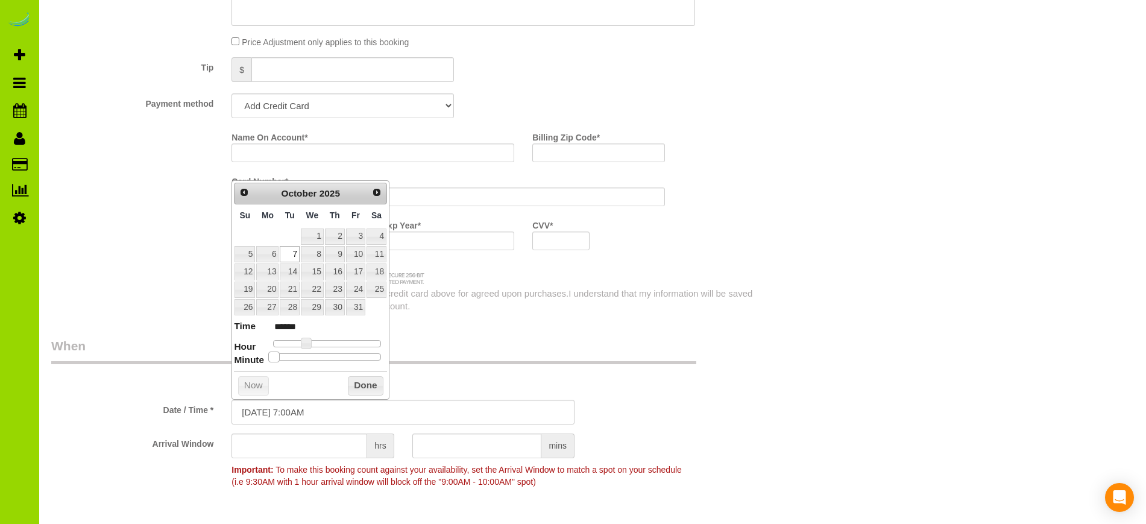
type input "10/07/2025 7:05AM"
type input "******"
type input "10/07/2025 7:10AM"
type input "******"
type input "10/07/2025 7:15AM"
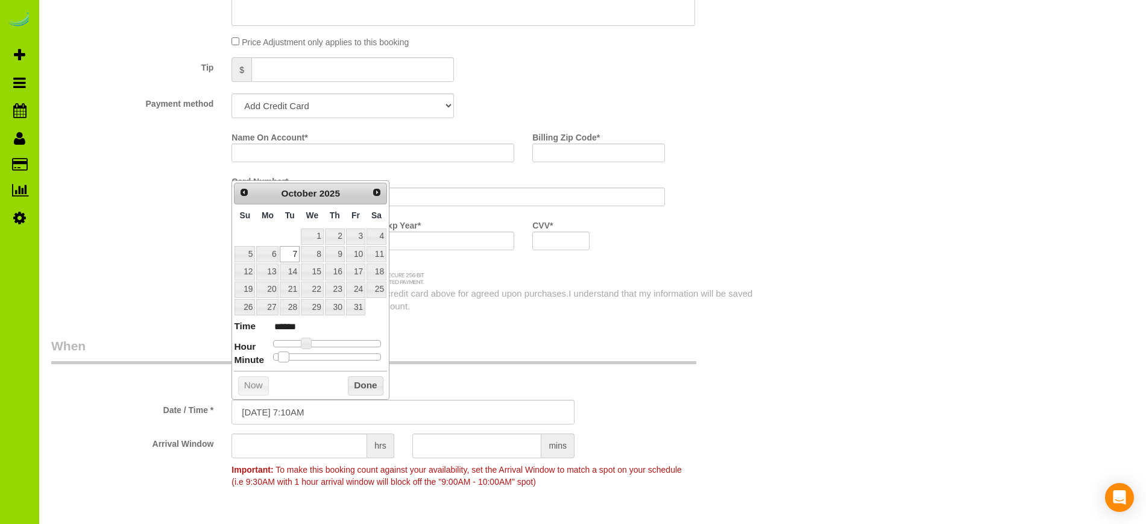
type input "******"
type input "10/07/2025 7:20AM"
type input "******"
type input "10/07/2025 7:25AM"
type input "******"
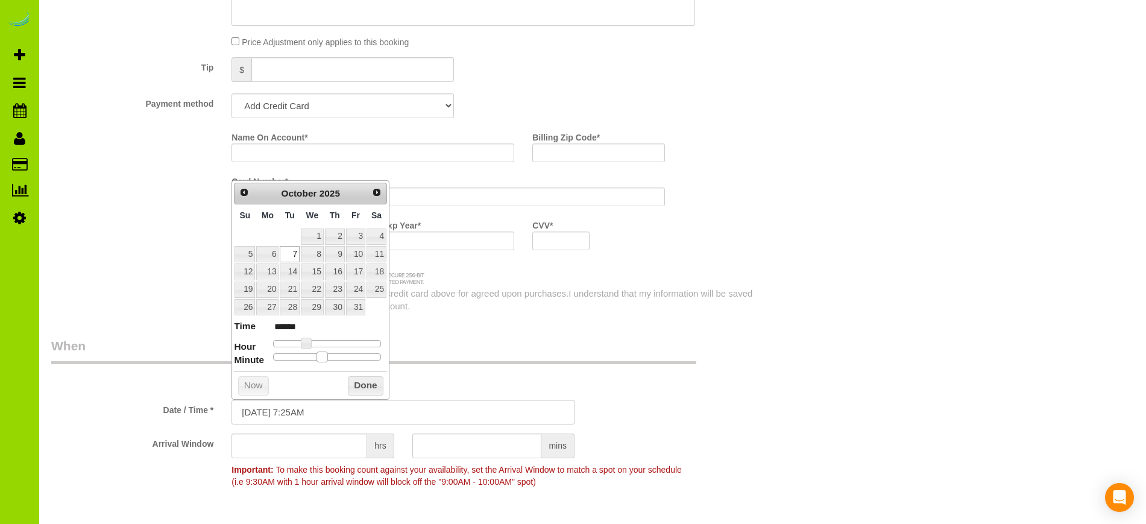
type input "10/07/2025 7:30AM"
type input "******"
type input "10/07/2025 7:25AM"
type input "******"
drag, startPoint x: 275, startPoint y: 357, endPoint x: 329, endPoint y: 357, distance: 53.7
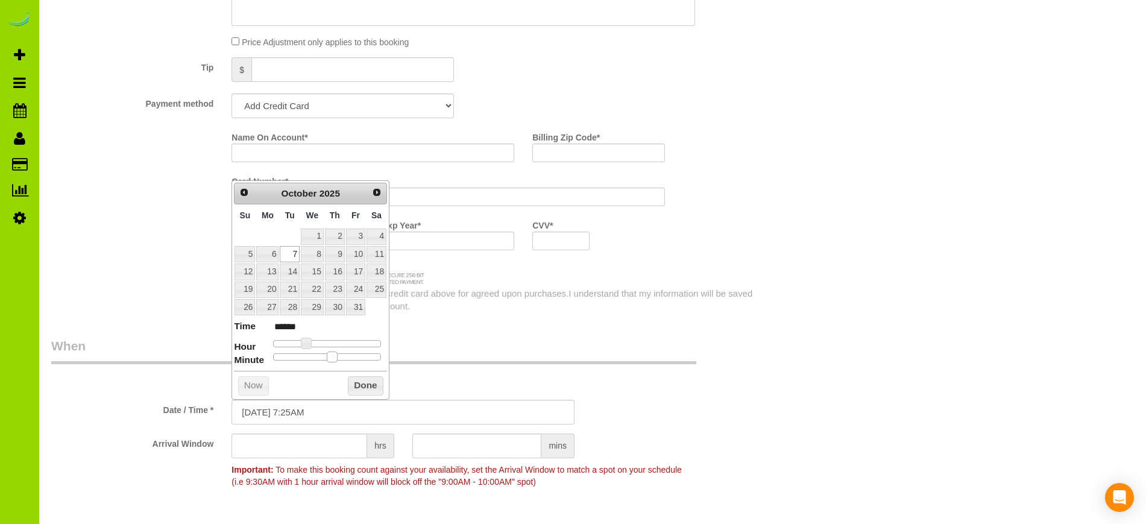
click at [329, 357] on div at bounding box center [327, 356] width 108 height 7
type input "10/07/2025 7:30AM"
type input "******"
drag, startPoint x: 324, startPoint y: 357, endPoint x: 331, endPoint y: 357, distance: 7.2
click at [331, 357] on span at bounding box center [332, 357] width 11 height 11
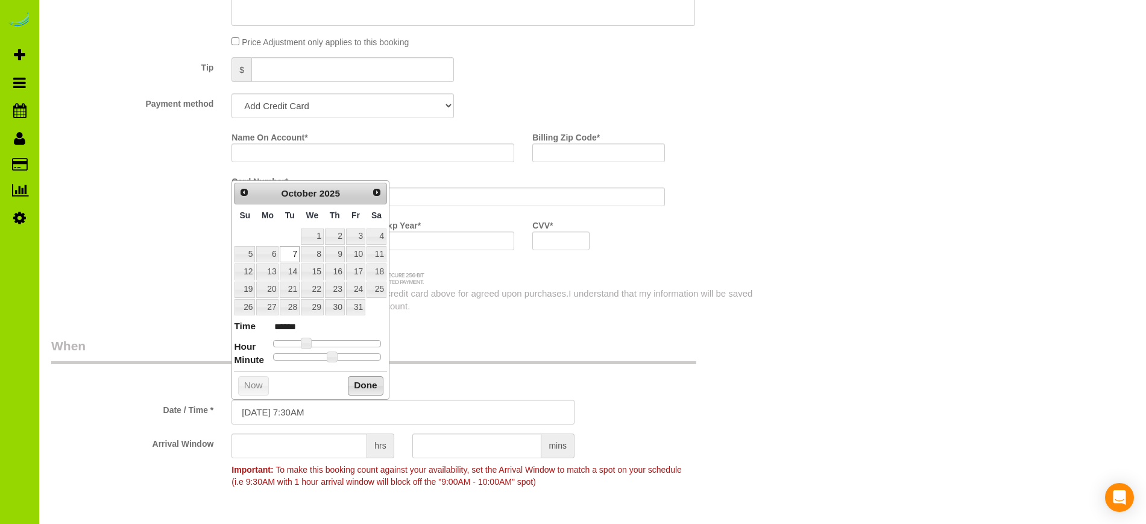
click at [366, 387] on button "Done" at bounding box center [366, 385] width 36 height 19
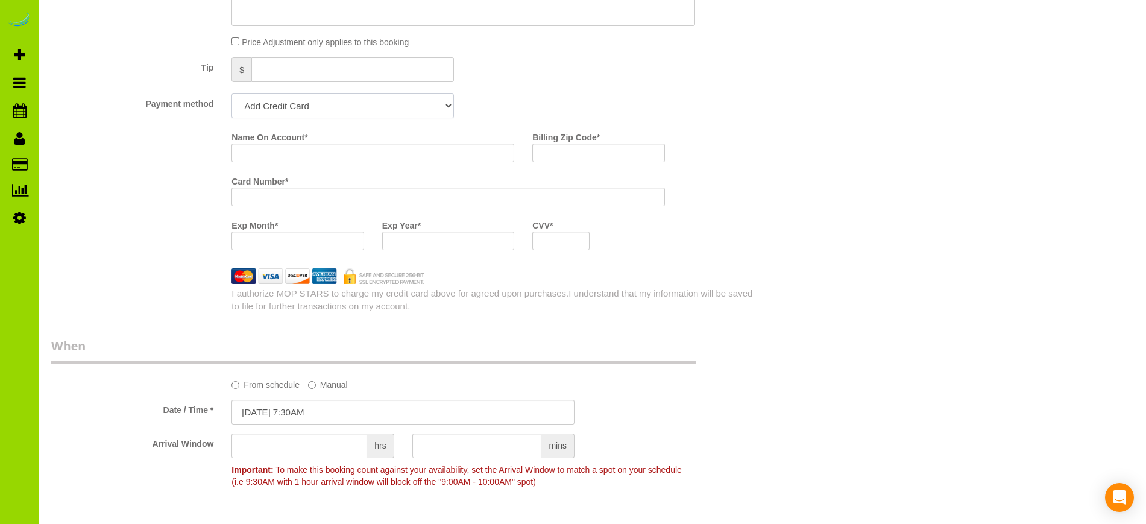
click at [438, 107] on select "Add Credit Card Cash Check Paypal" at bounding box center [343, 105] width 223 height 25
select select "string:cash"
click at [232, 93] on select "Add Credit Card Cash Check Paypal" at bounding box center [343, 105] width 223 height 25
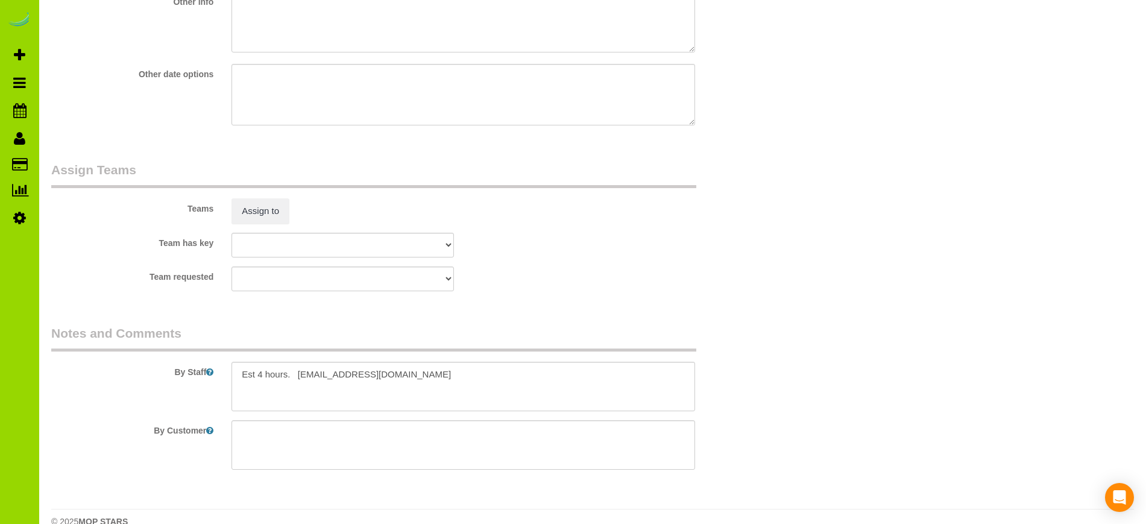
scroll to position [1533, 0]
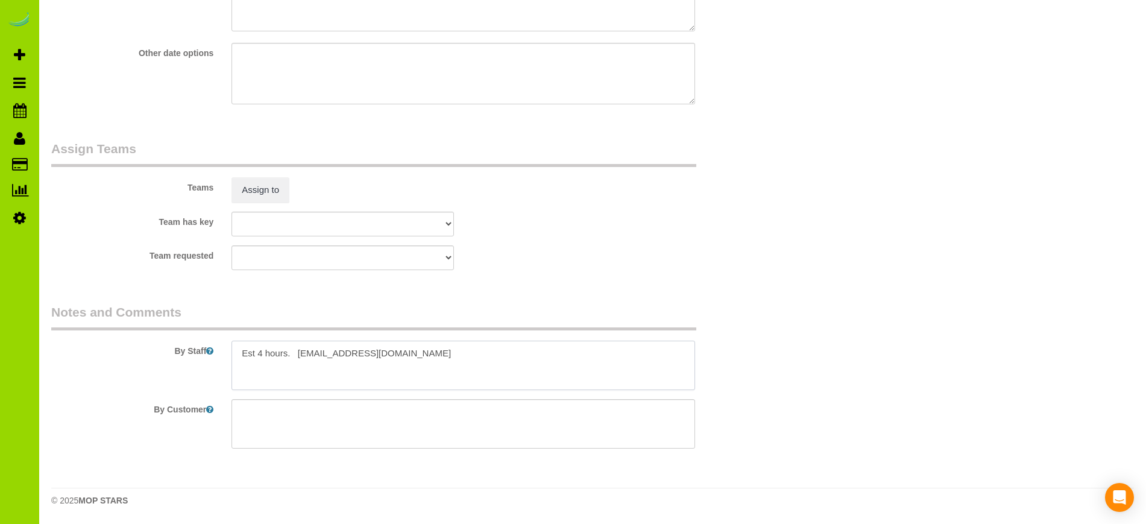
click at [440, 352] on textarea at bounding box center [463, 365] width 463 height 49
click at [238, 352] on textarea at bounding box center [463, 365] width 463 height 49
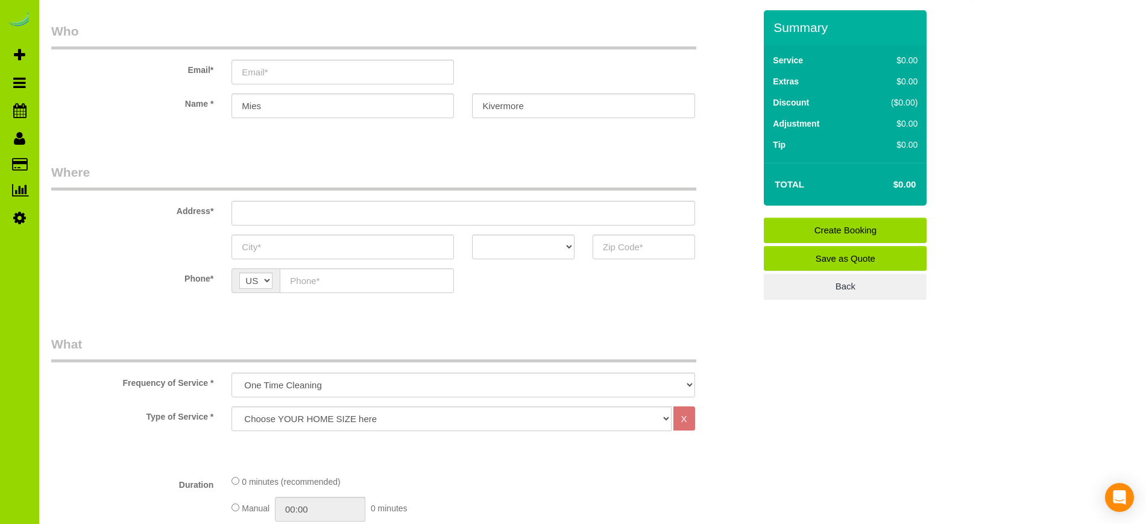
scroll to position [33, 0]
type textarea "- Est 4 hours. [EMAIL_ADDRESS][DOMAIN_NAME] NeedCC. - 10/7 is placeholder date"
click at [551, 243] on select "AK AL AR AZ CA CO CT DC DE FL GA HI IA ID IL IN KS KY LA MA MD ME MI MN MO MS M…" at bounding box center [523, 247] width 103 height 25
select select "CO"
click at [472, 235] on select "AK AL AR AZ CA CO CT DC DE FL GA HI IA ID IL IN KS KY LA MA MD ME MI MN MO MS M…" at bounding box center [523, 247] width 103 height 25
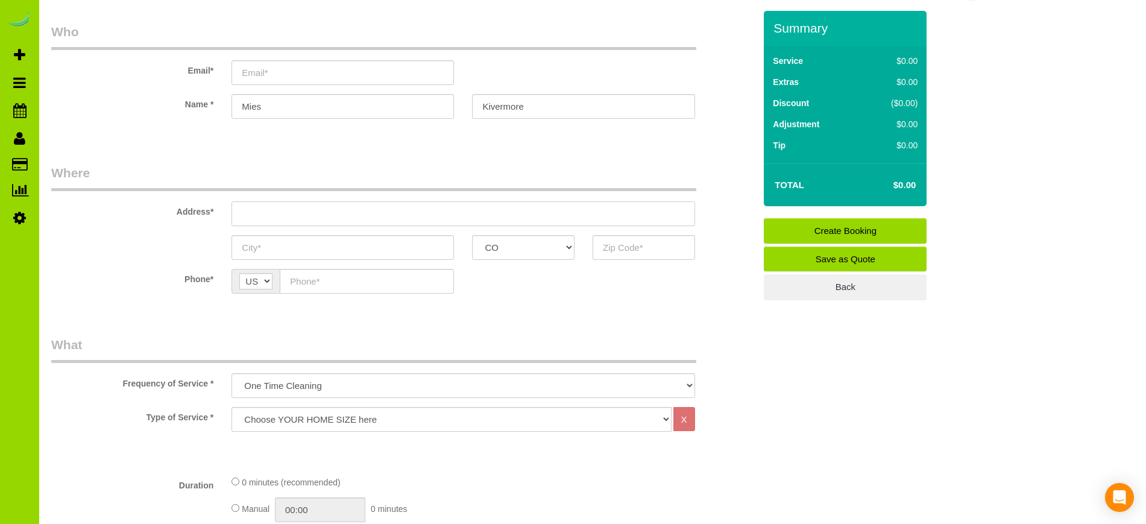
click at [276, 214] on input "text" at bounding box center [463, 213] width 463 height 25
type input "[STREET_ADDRESS]"
click at [245, 254] on input "text" at bounding box center [343, 247] width 223 height 25
type input "[GEOGRAPHIC_DATA]"
click at [613, 246] on input "text" at bounding box center [644, 247] width 103 height 25
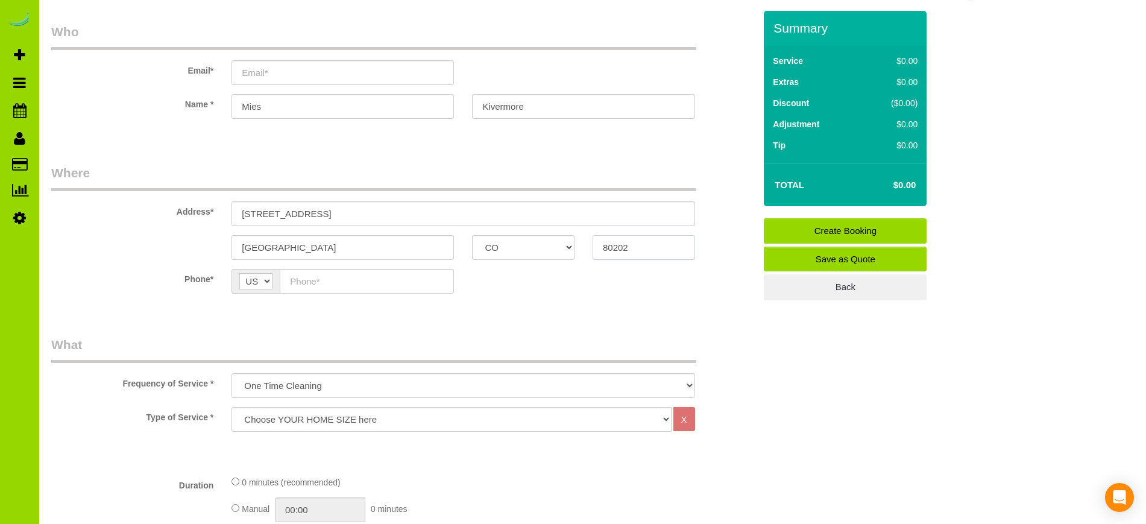
type input "80202"
click at [333, 285] on input "text" at bounding box center [367, 281] width 174 height 25
type input "[PHONE_NUMBER]"
click at [485, 104] on input "Kivermore" at bounding box center [583, 106] width 223 height 25
type input "Livermore"
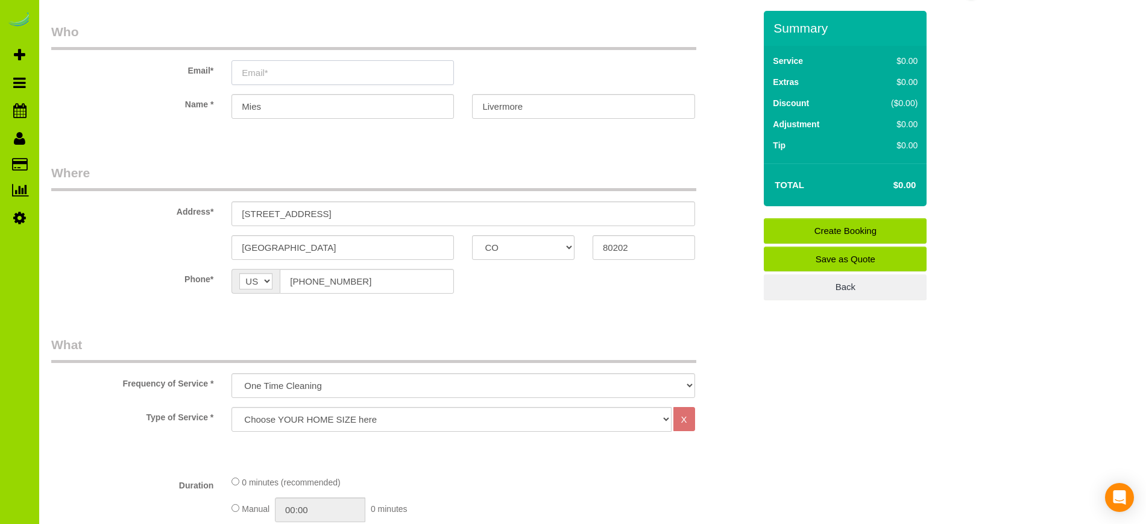
click at [343, 75] on input "email" at bounding box center [343, 72] width 223 height 25
type input "ghghghtyty666@ghghgvv44.com"
click at [833, 233] on link "Create Booking" at bounding box center [845, 230] width 163 height 25
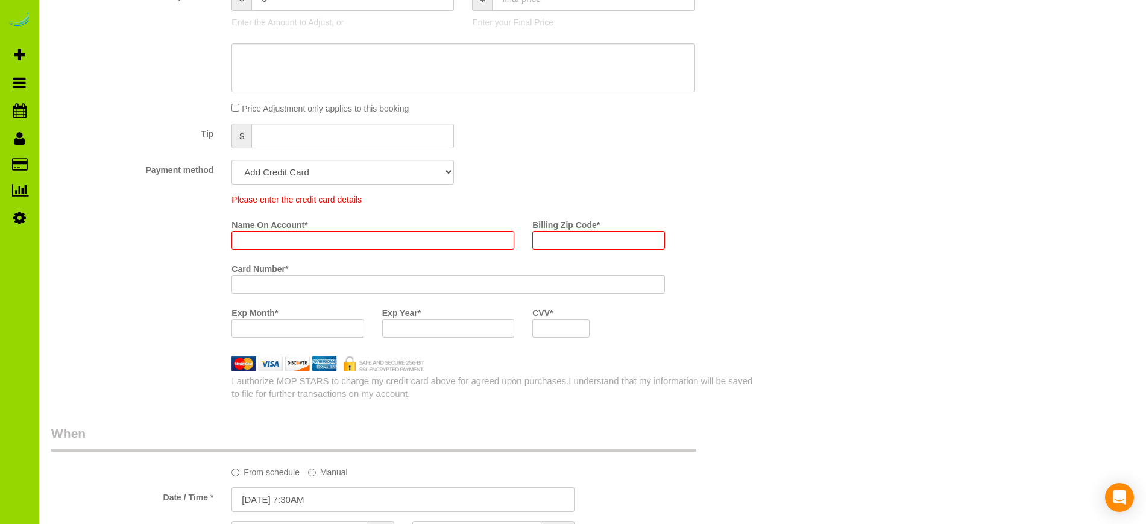
scroll to position [646, 0]
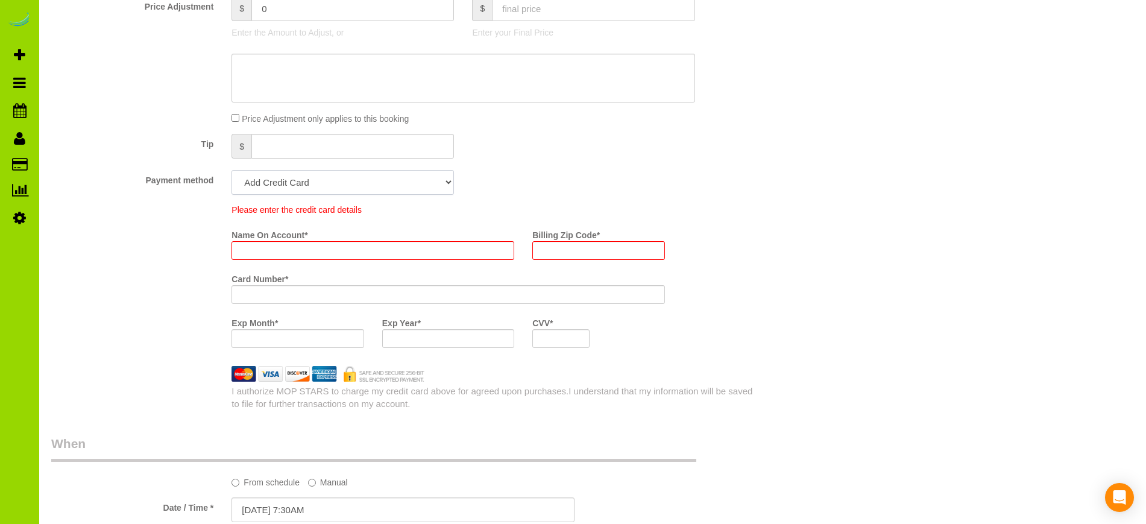
click at [412, 186] on select "Add Credit Card Cash Check Paypal" at bounding box center [343, 182] width 223 height 25
select select "string:cash"
click at [232, 170] on select "Add Credit Card Cash Check Paypal" at bounding box center [343, 182] width 223 height 25
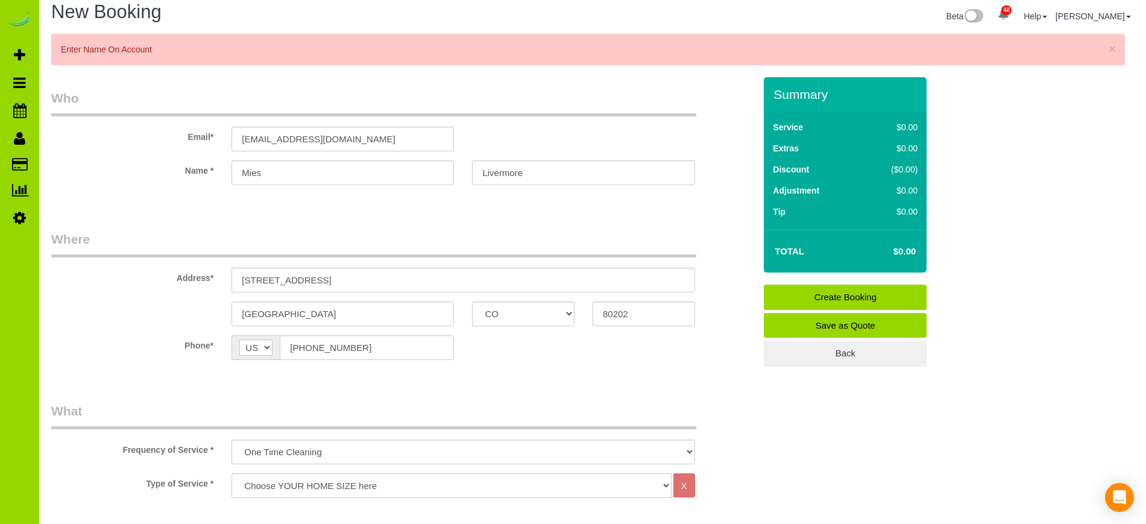
scroll to position [8, 0]
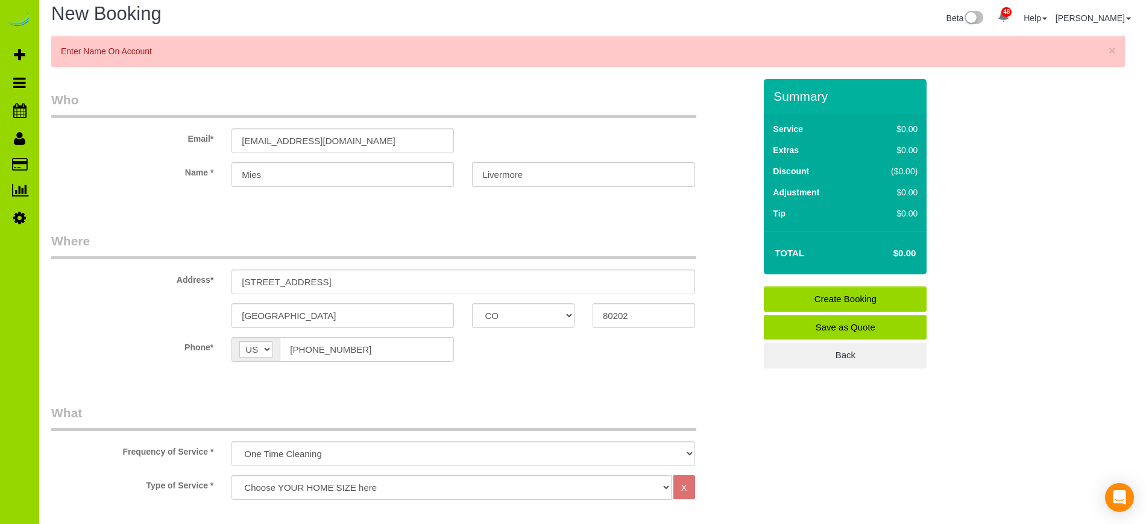
click at [813, 296] on link "Create Booking" at bounding box center [845, 298] width 163 height 25
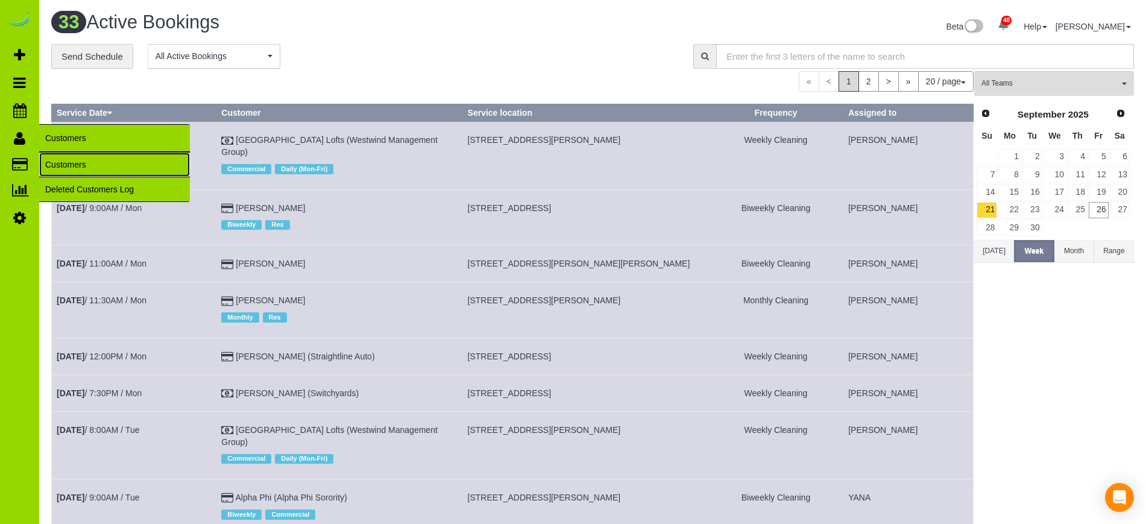
click at [65, 162] on link "Customers" at bounding box center [114, 165] width 151 height 24
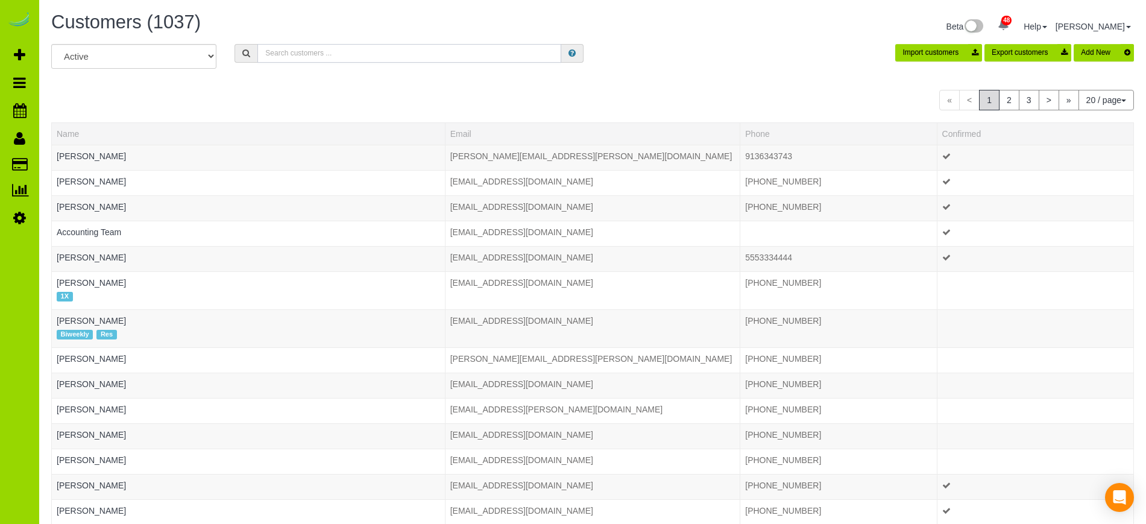
click at [277, 55] on input "text" at bounding box center [409, 53] width 304 height 19
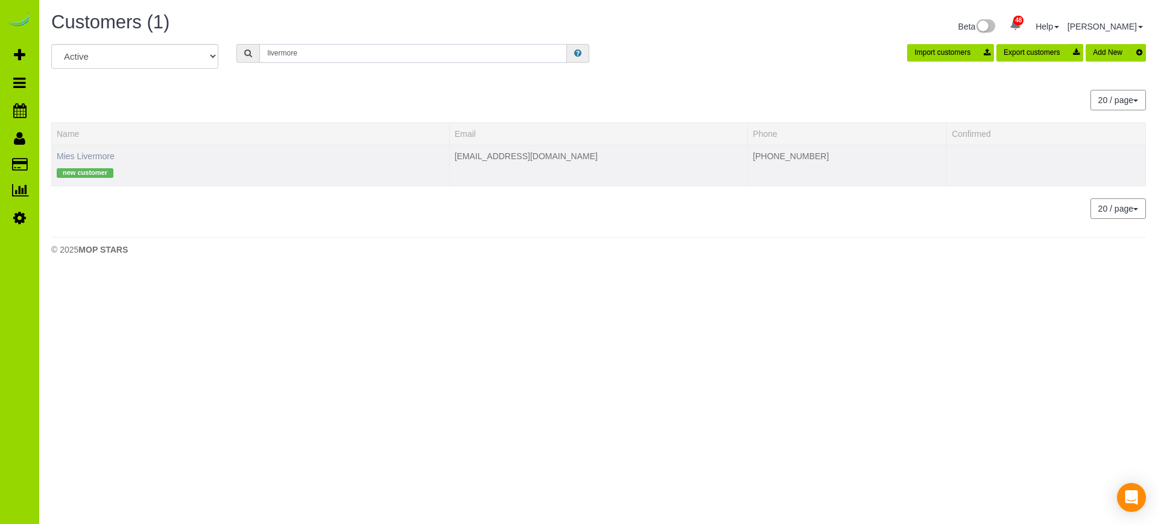
type input "livermore"
click at [93, 156] on link "Mies Livermore" at bounding box center [86, 156] width 58 height 10
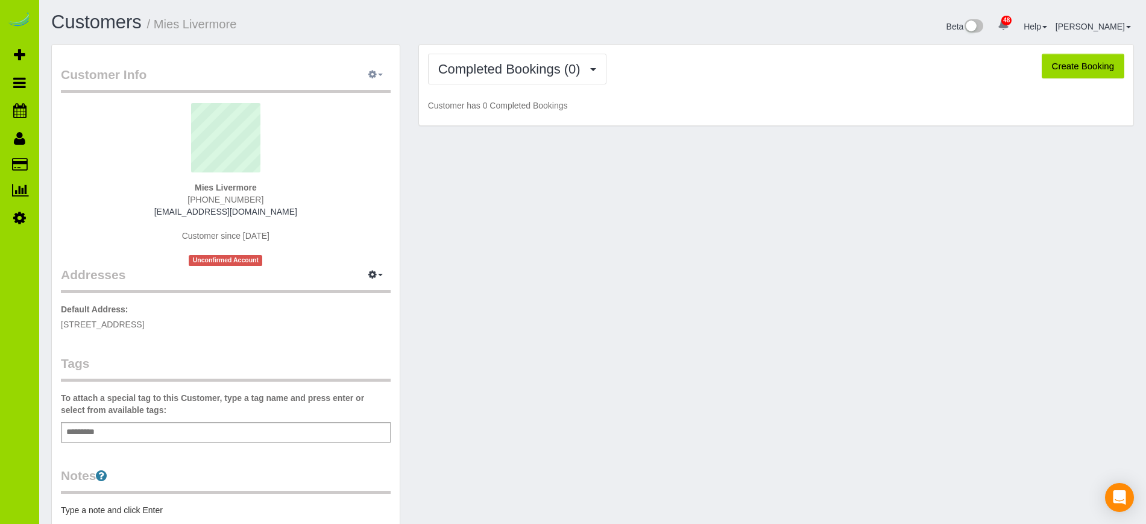
click at [380, 72] on button "button" at bounding box center [376, 75] width 30 height 19
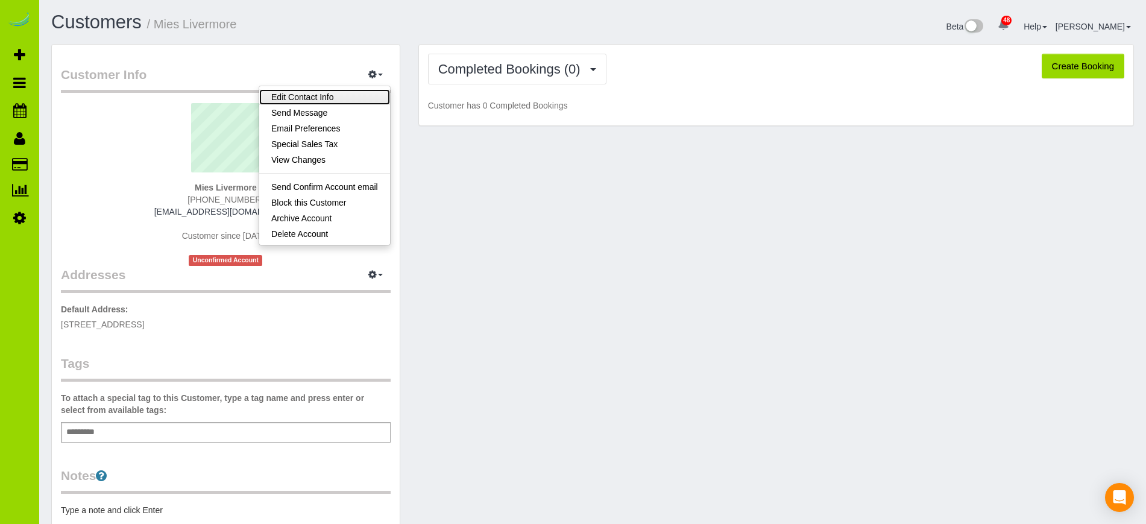
click at [327, 93] on link "Edit Contact Info" at bounding box center [324, 97] width 131 height 16
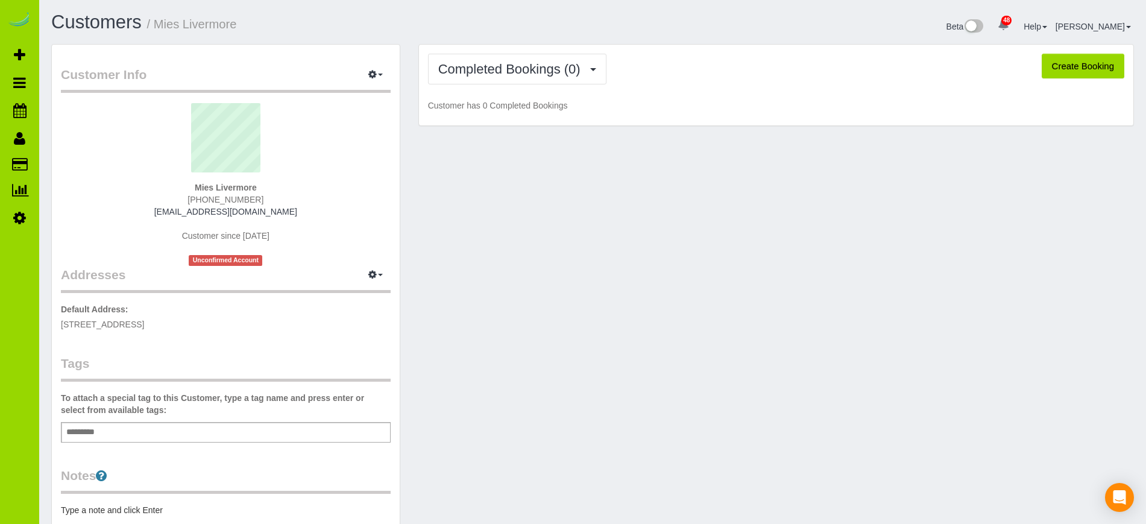
select select "CO"
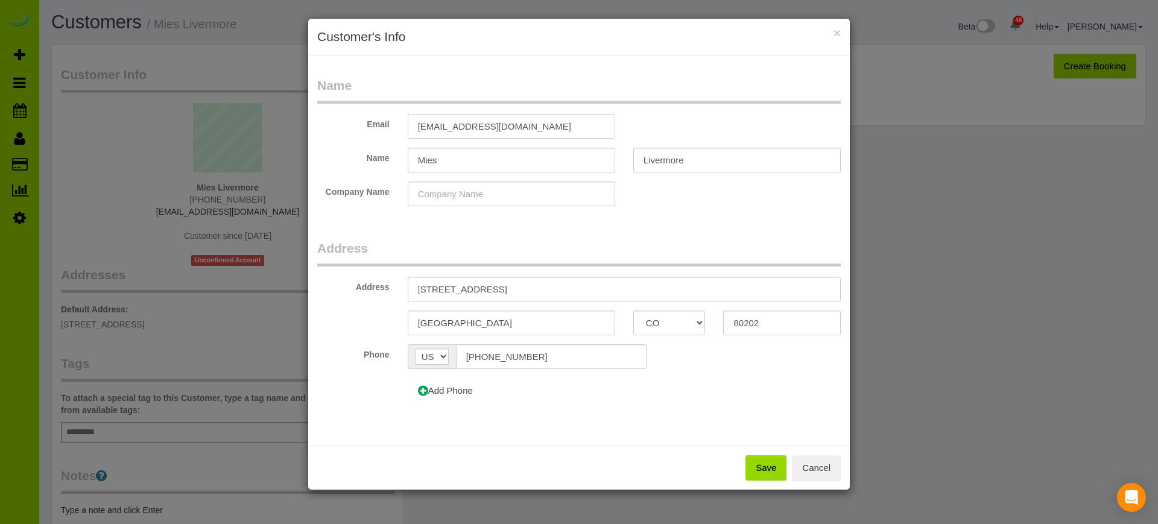
click at [527, 126] on input "ghghghtyty666@ghghgvv44.com" at bounding box center [511, 126] width 207 height 25
type input "[EMAIL_ADDRESS][DOMAIN_NAME]"
click at [759, 469] on button "Save" at bounding box center [765, 467] width 41 height 25
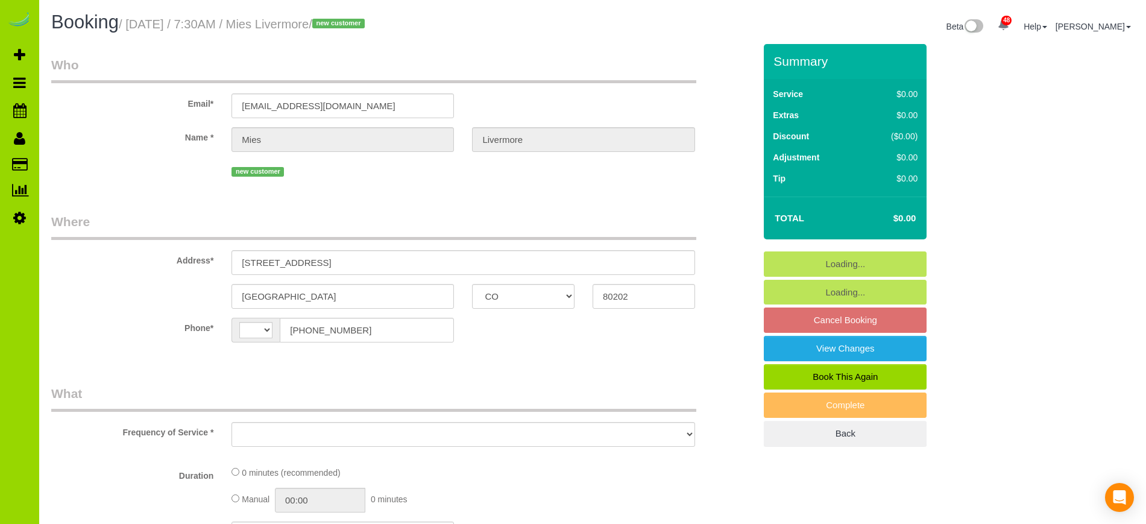
select select "CO"
select select "string:[GEOGRAPHIC_DATA]"
select select "number:2"
select select "number:11"
select select "object:1158"
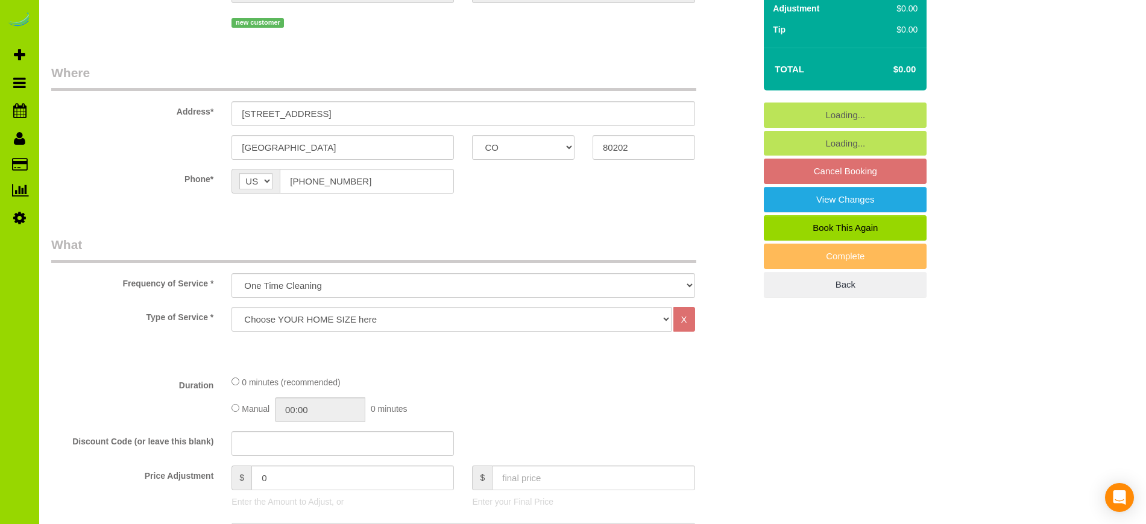
scroll to position [172, 0]
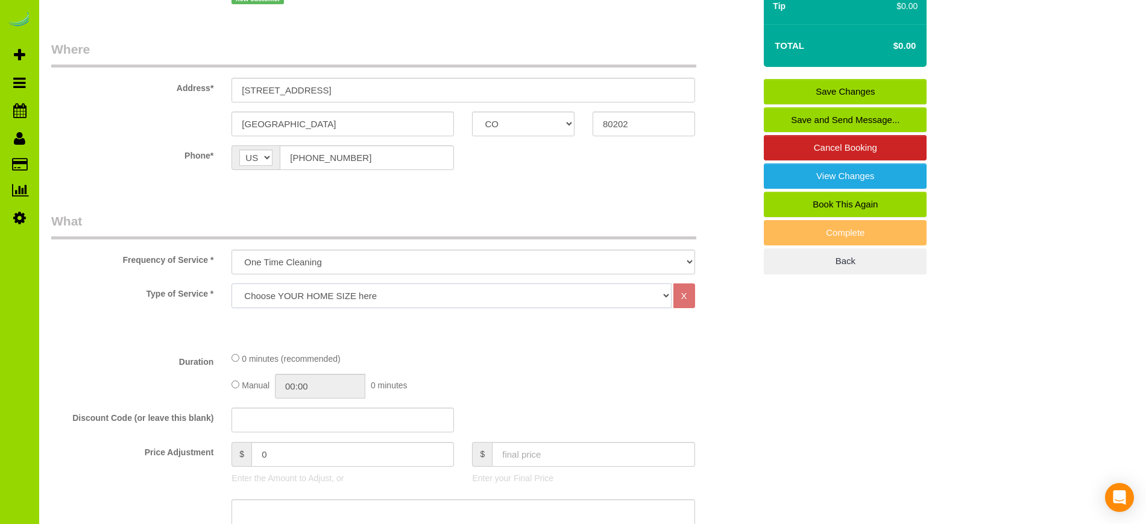
click at [316, 292] on select "Choose YOUR HOME SIZE here Hourly Cleaning 1 - 999 square feet 1,000 - 1,299 sq…" at bounding box center [452, 295] width 440 height 25
select select "34"
click at [232, 283] on select "Choose YOUR HOME SIZE here Hourly Cleaning 1 - 999 square feet 1,000 - 1,299 sq…" at bounding box center [452, 295] width 440 height 25
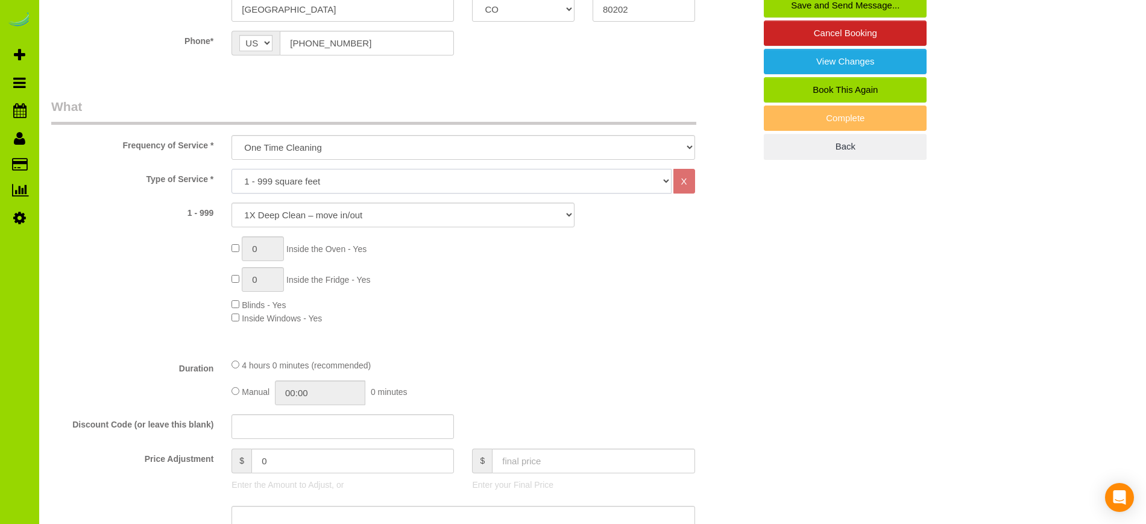
scroll to position [292, 0]
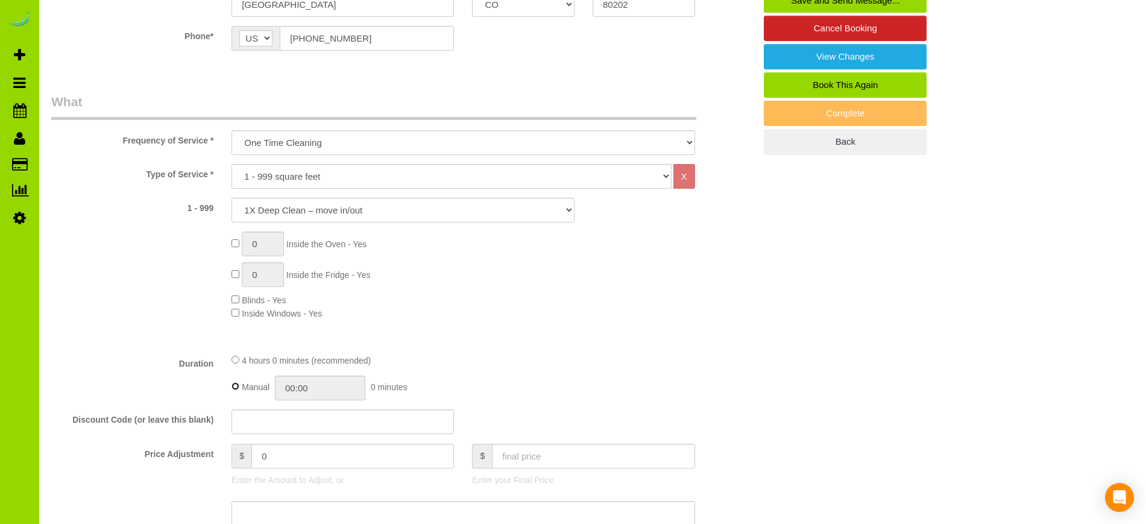
type input "04:00"
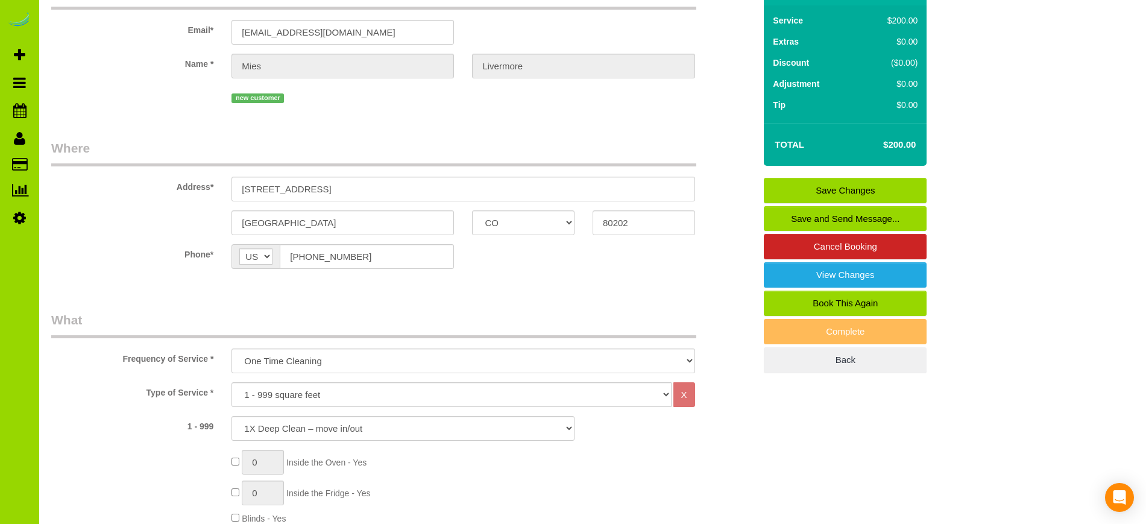
scroll to position [0, 0]
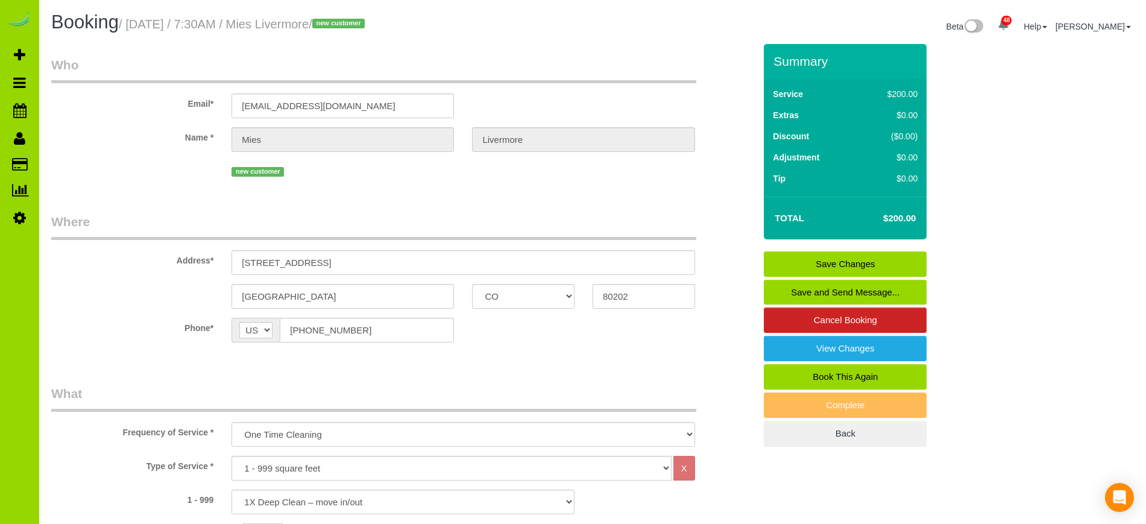
click at [859, 261] on link "Save Changes" at bounding box center [845, 263] width 163 height 25
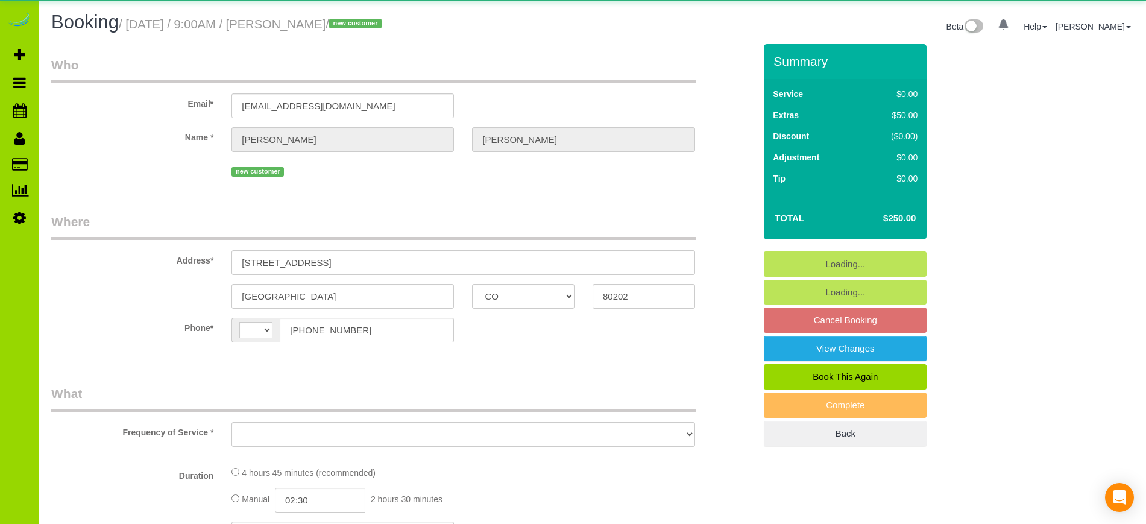
select select "CO"
select select "string:[GEOGRAPHIC_DATA]"
select select "object:806"
select select "spot1"
select select "number:2"
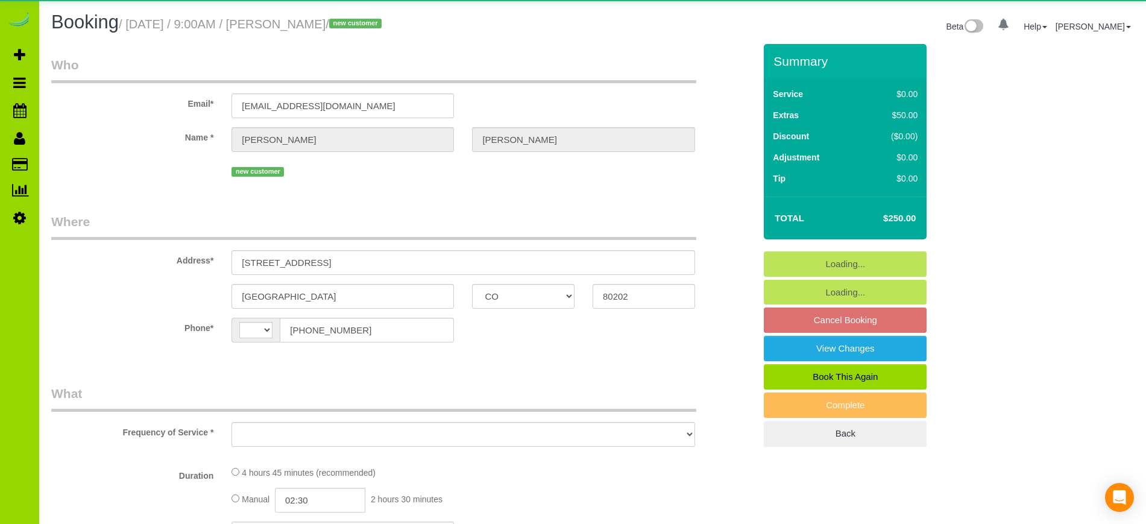
select select "number:11"
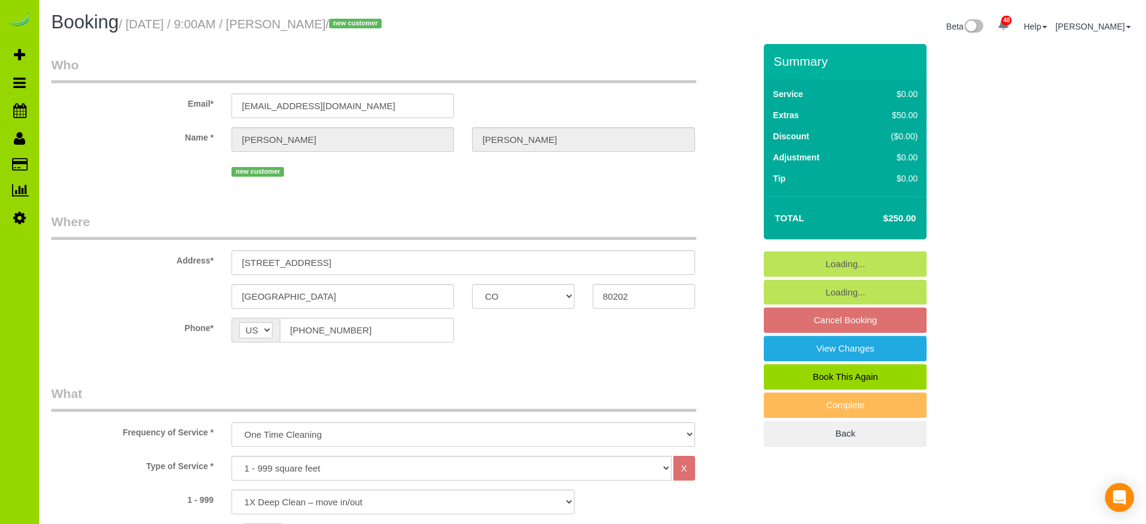
select select "object:1197"
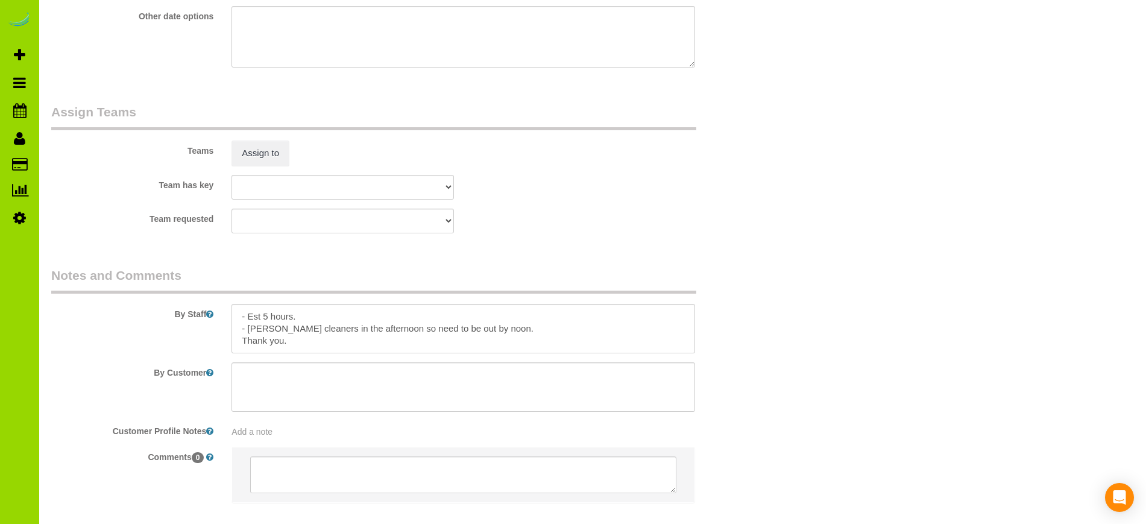
scroll to position [1708, 0]
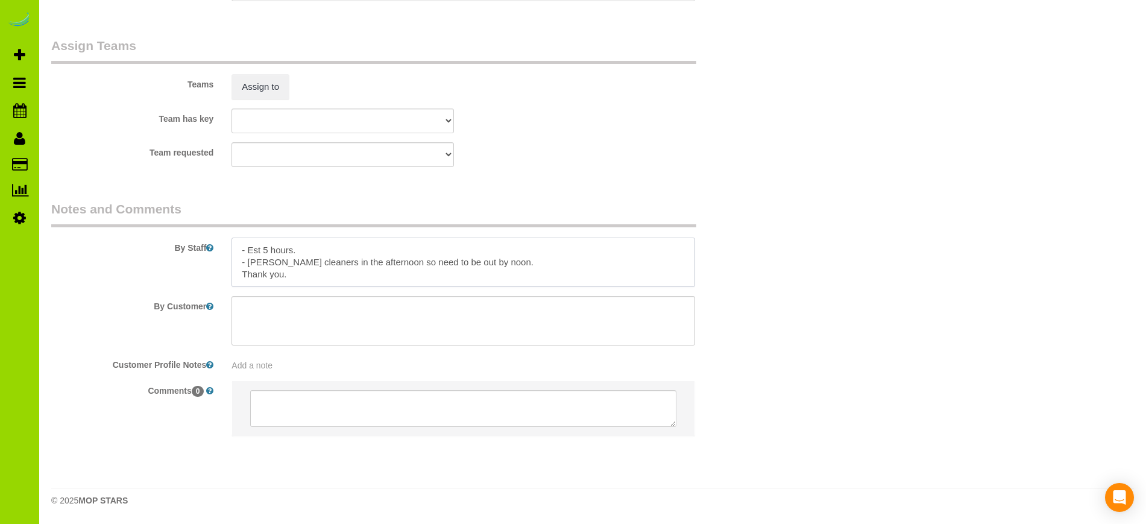
click at [349, 242] on textarea at bounding box center [463, 262] width 463 height 49
click at [337, 249] on textarea at bounding box center [463, 262] width 463 height 49
click at [326, 249] on textarea at bounding box center [463, 262] width 463 height 49
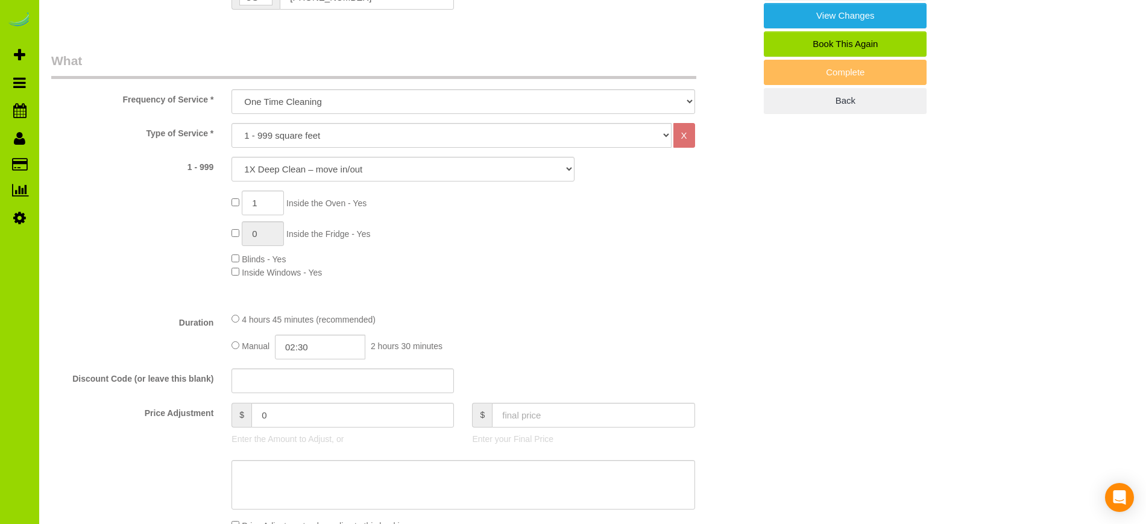
scroll to position [0, 0]
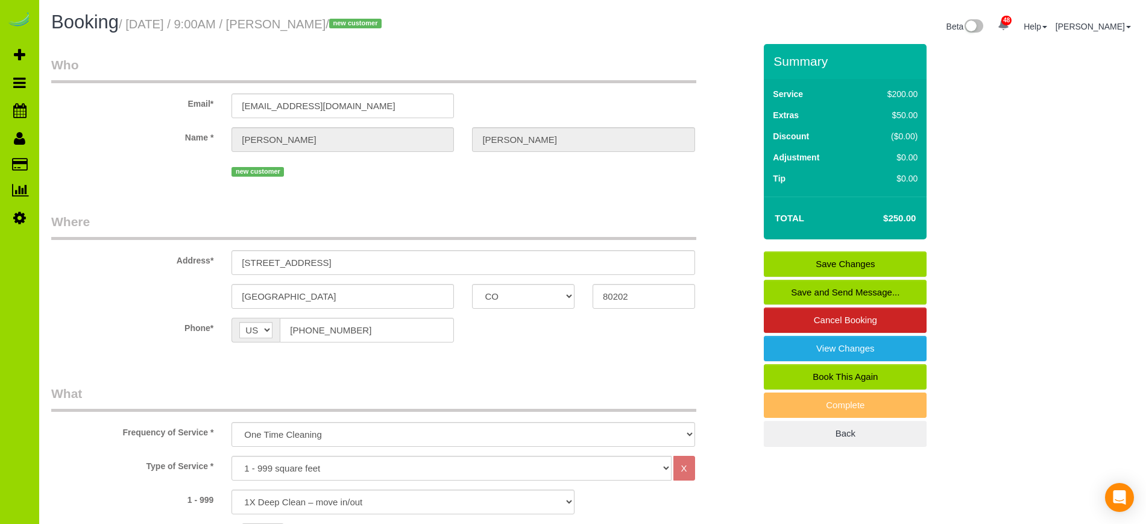
type textarea "- Est 5 hours. Need CC email - Carper cleaners in the afternoon so need to be o…"
click at [829, 258] on link "Save Changes" at bounding box center [845, 263] width 163 height 25
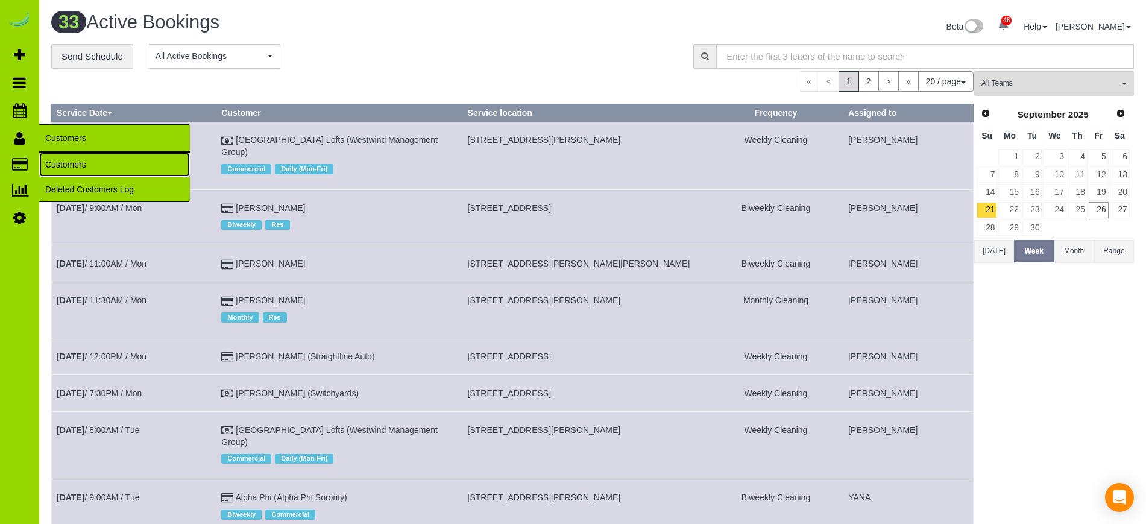
click at [68, 165] on link "Customers" at bounding box center [114, 165] width 151 height 24
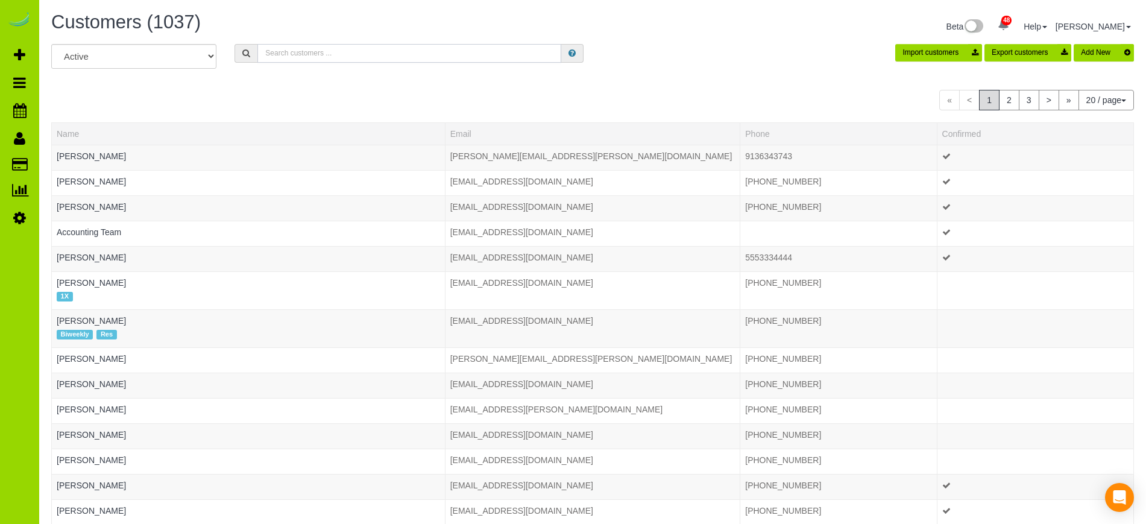
click at [287, 57] on input "text" at bounding box center [409, 53] width 304 height 19
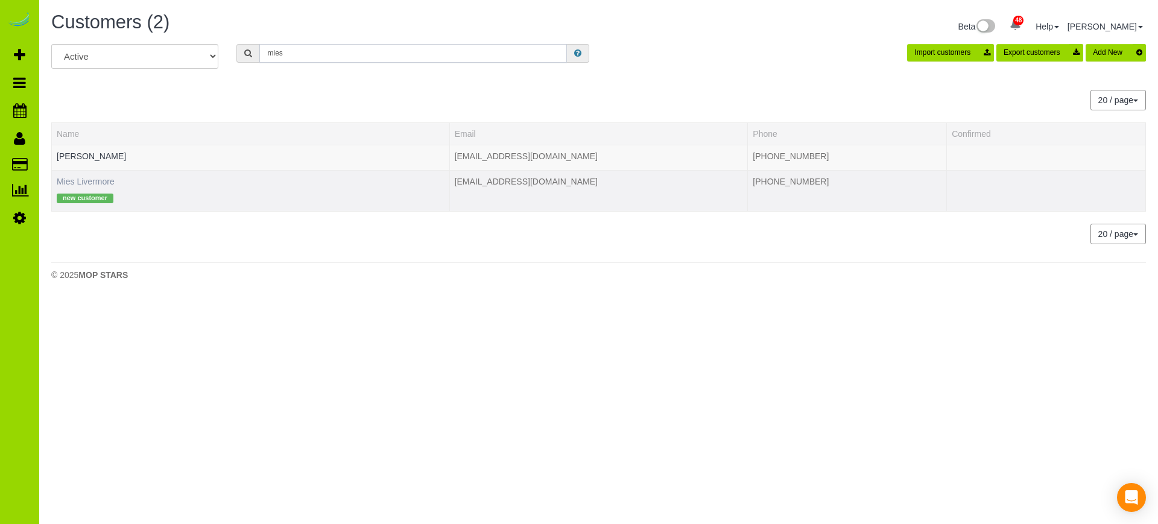
type input "mies"
click at [98, 186] on link "Mies Livermore" at bounding box center [86, 182] width 58 height 10
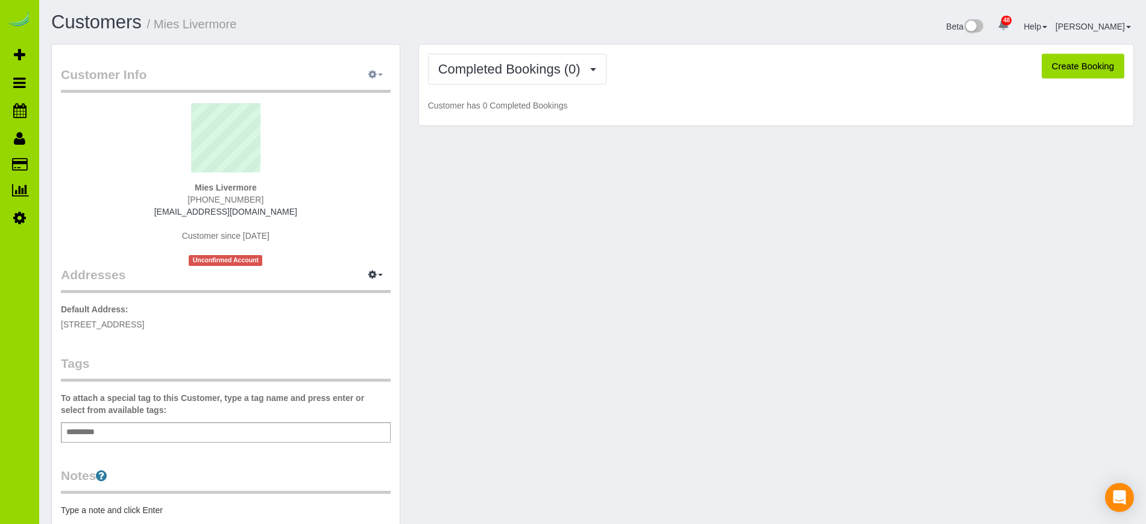
click at [374, 68] on button "button" at bounding box center [376, 75] width 30 height 19
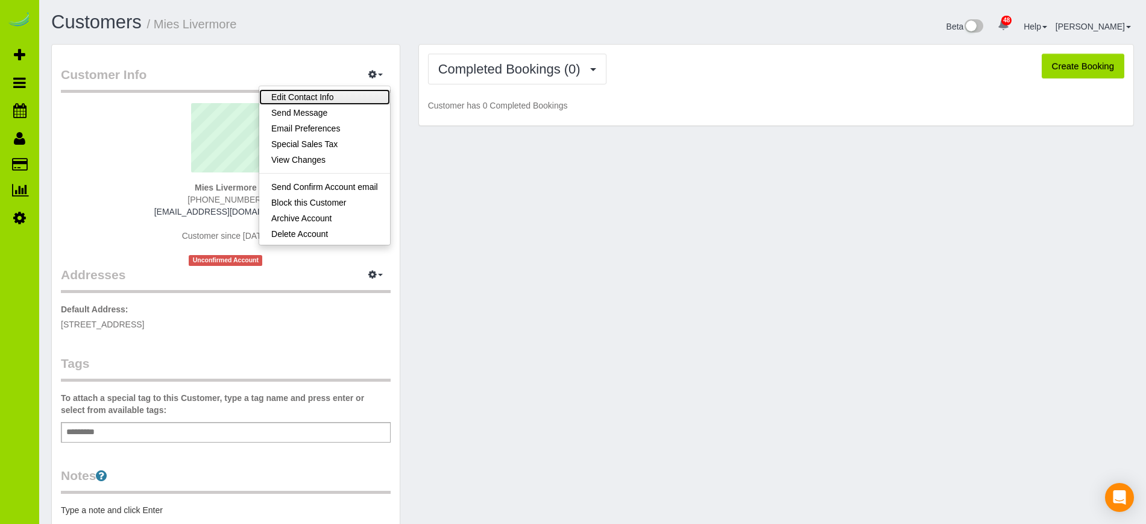
click at [325, 97] on link "Edit Contact Info" at bounding box center [324, 97] width 131 height 16
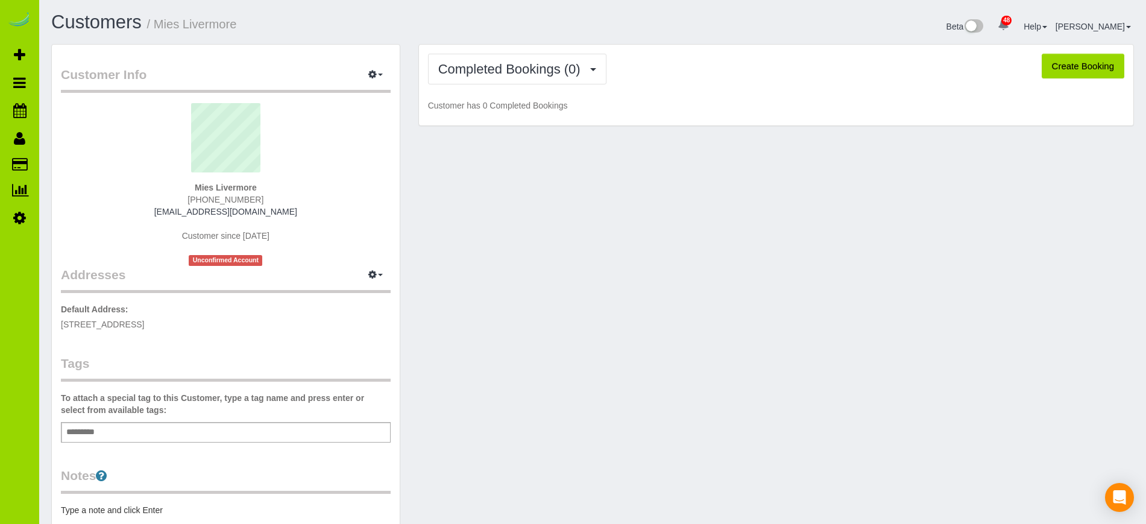
select select "CO"
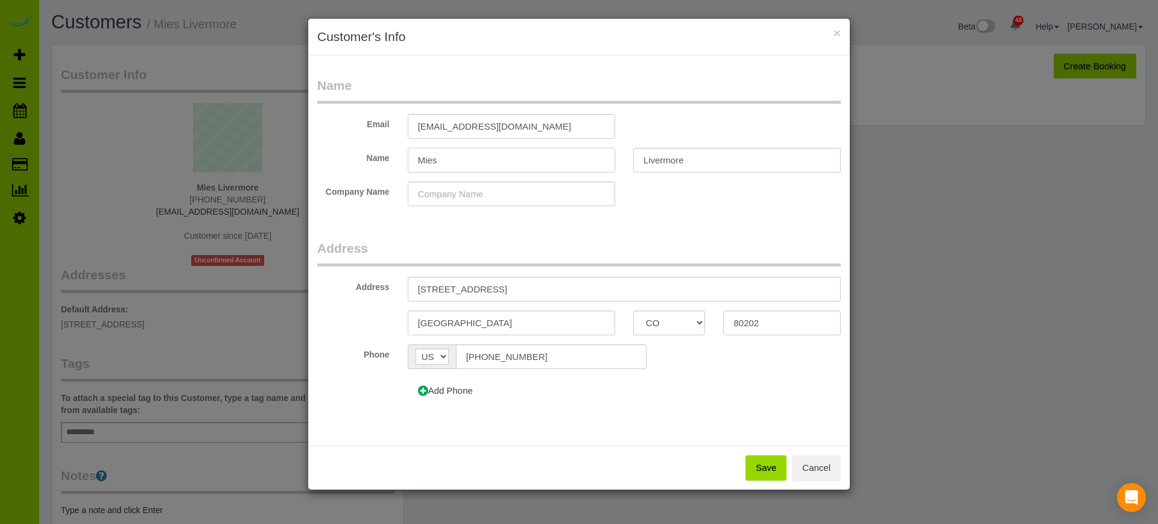
click at [429, 159] on input "Mies" at bounding box center [511, 160] width 207 height 25
type input "Miles"
click at [767, 464] on button "Save" at bounding box center [765, 467] width 41 height 25
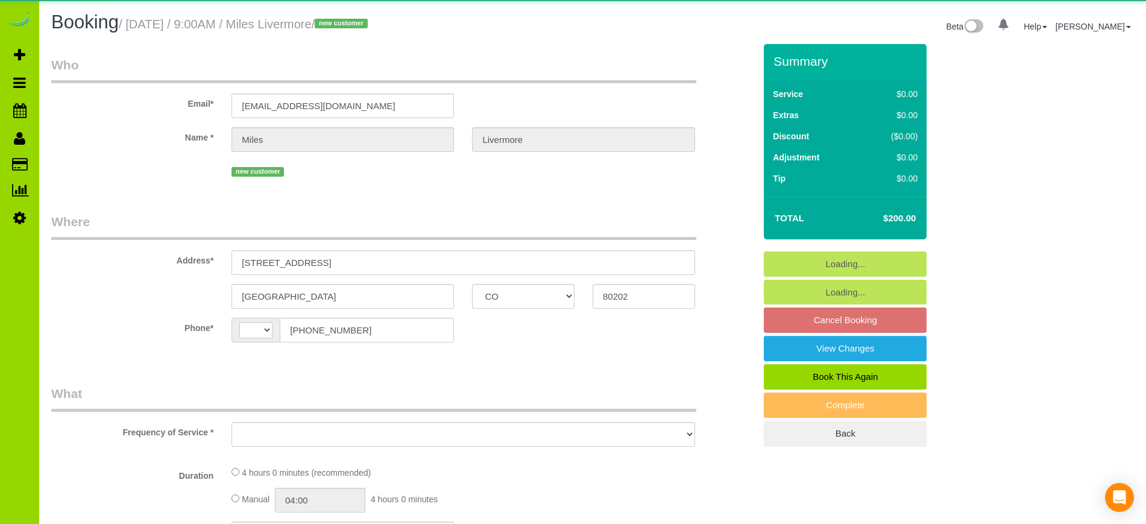
select select "CO"
select select "string:[GEOGRAPHIC_DATA]"
select select "object:1227"
select select "spot1"
select select "number:2"
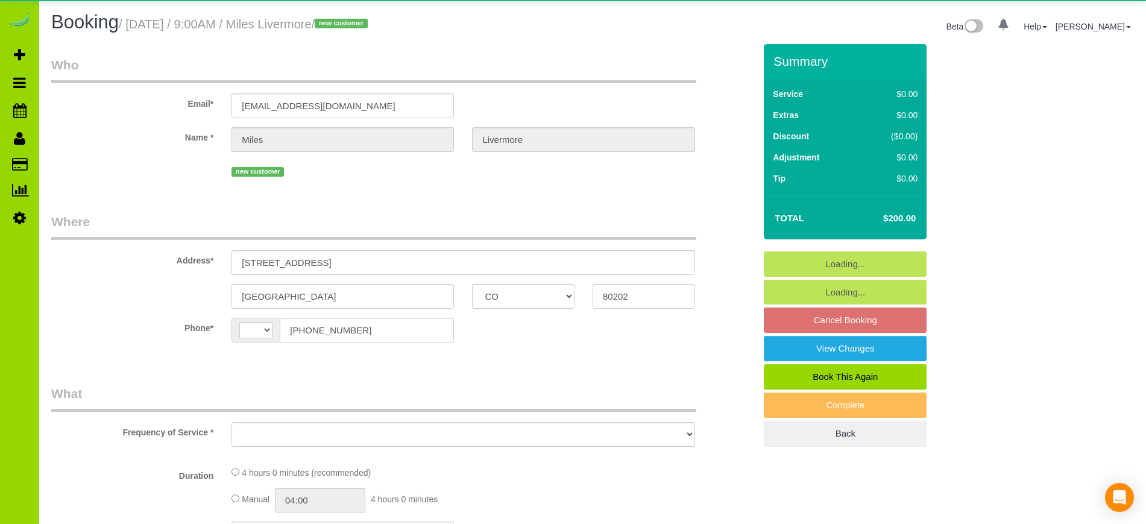
select select "number:11"
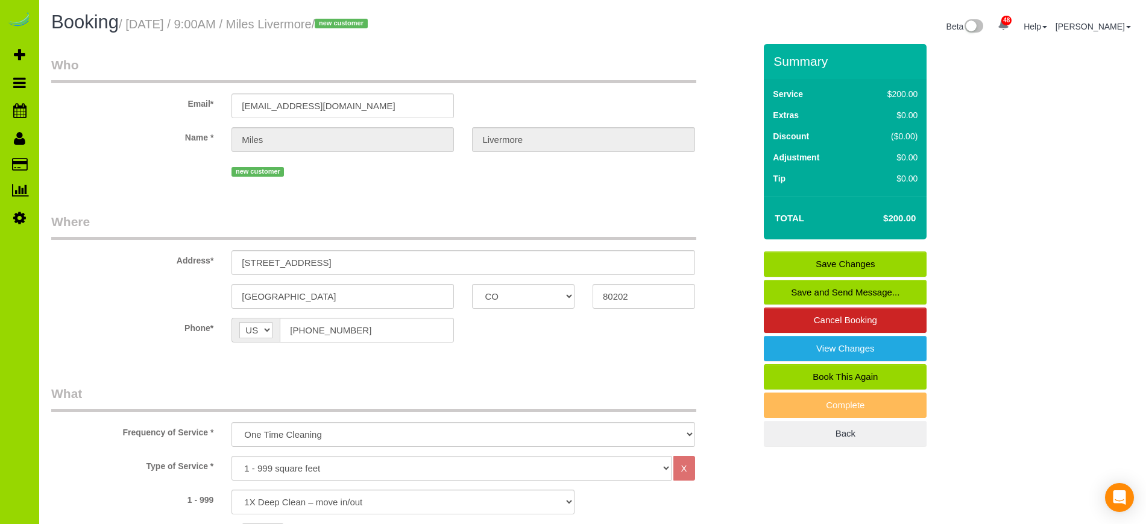
click at [835, 291] on link "Save and Send Message..." at bounding box center [845, 292] width 163 height 25
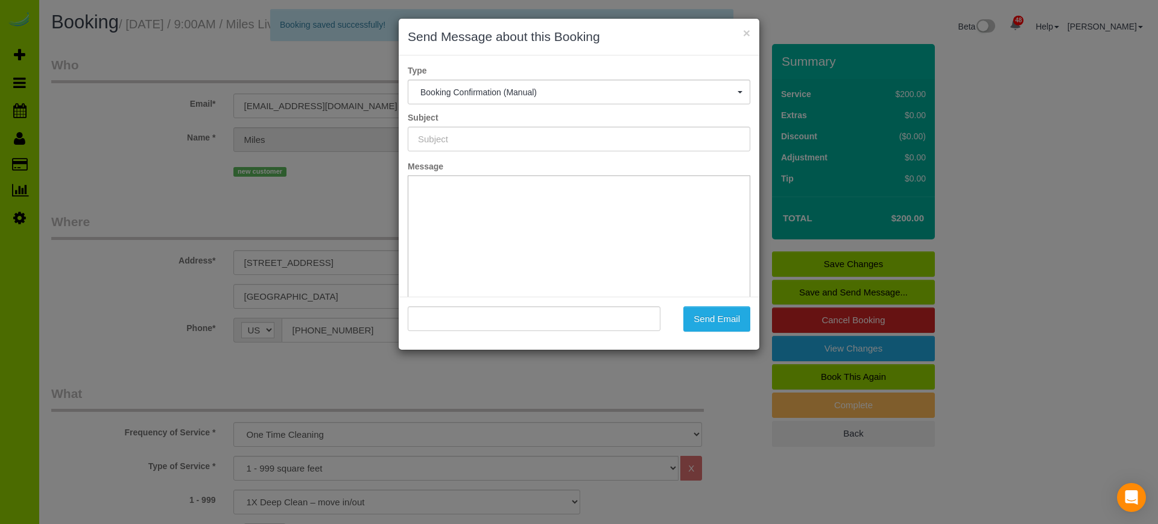
type input "Booking Confirmed - Please add your credit card"
type input ""Miles Livermore" <[EMAIL_ADDRESS][DOMAIN_NAME]>"
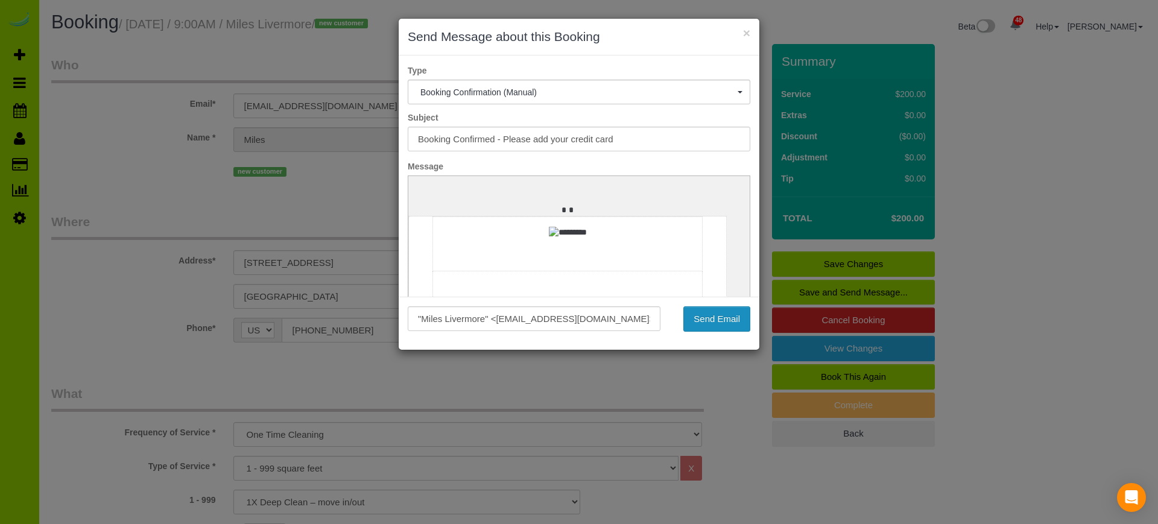
click at [716, 323] on button "Send Email" at bounding box center [716, 318] width 67 height 25
